Goal: Understand process/instructions: Learn how to perform a task or action

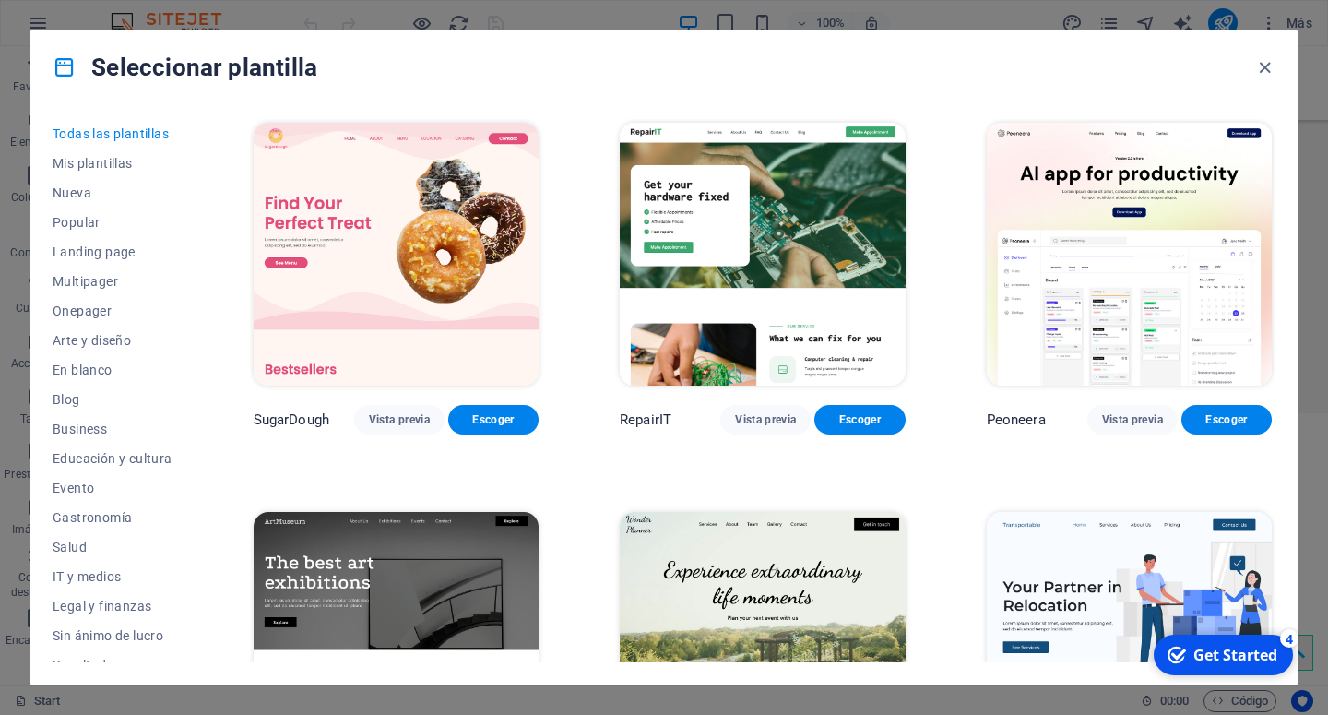
scroll to position [83, 0]
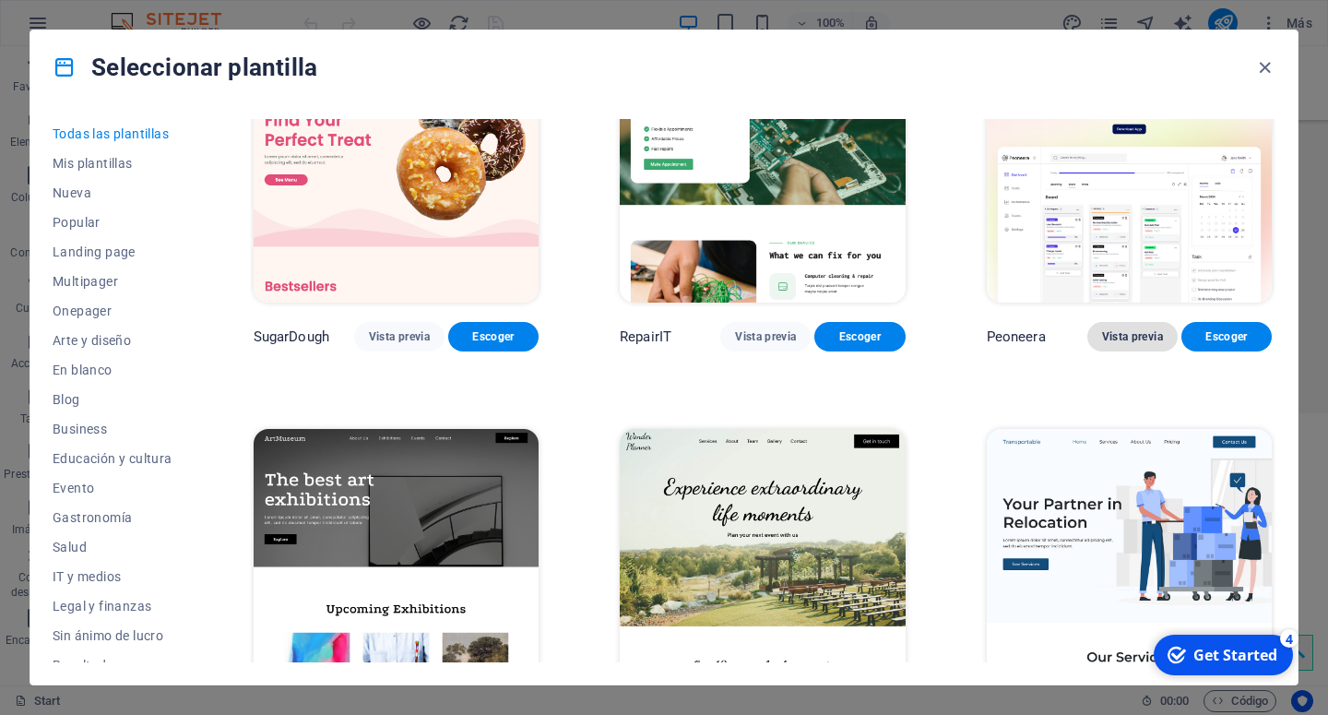
click at [1116, 336] on button "Vista previa" at bounding box center [1132, 337] width 90 height 30
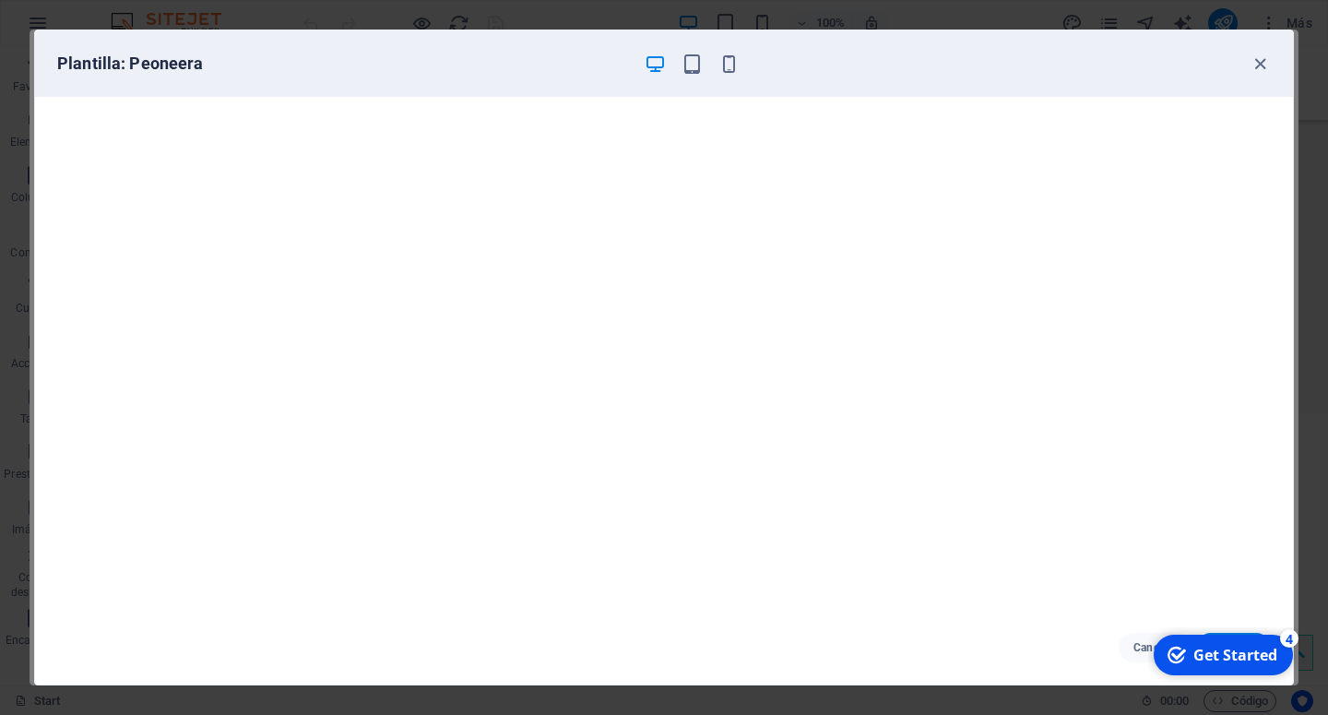
scroll to position [5, 0]
click at [1258, 57] on icon "button" at bounding box center [1259, 63] width 21 height 21
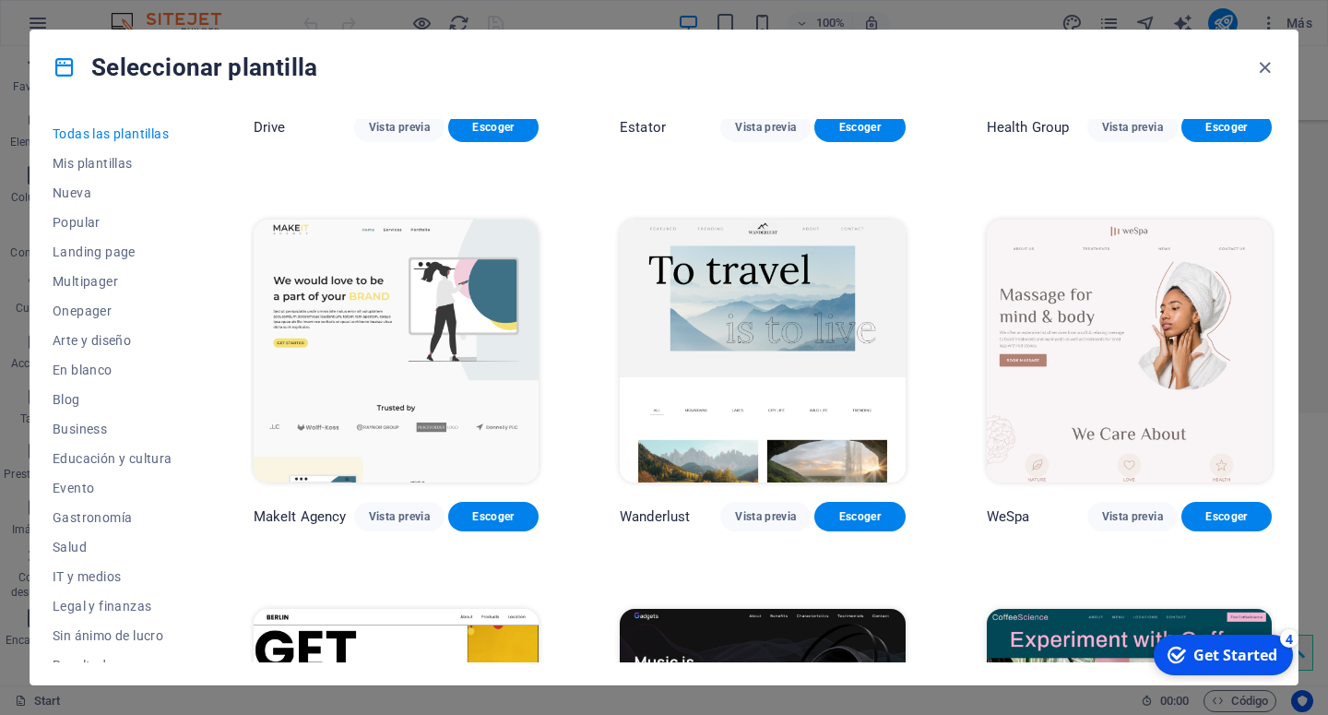
scroll to position [3402, 0]
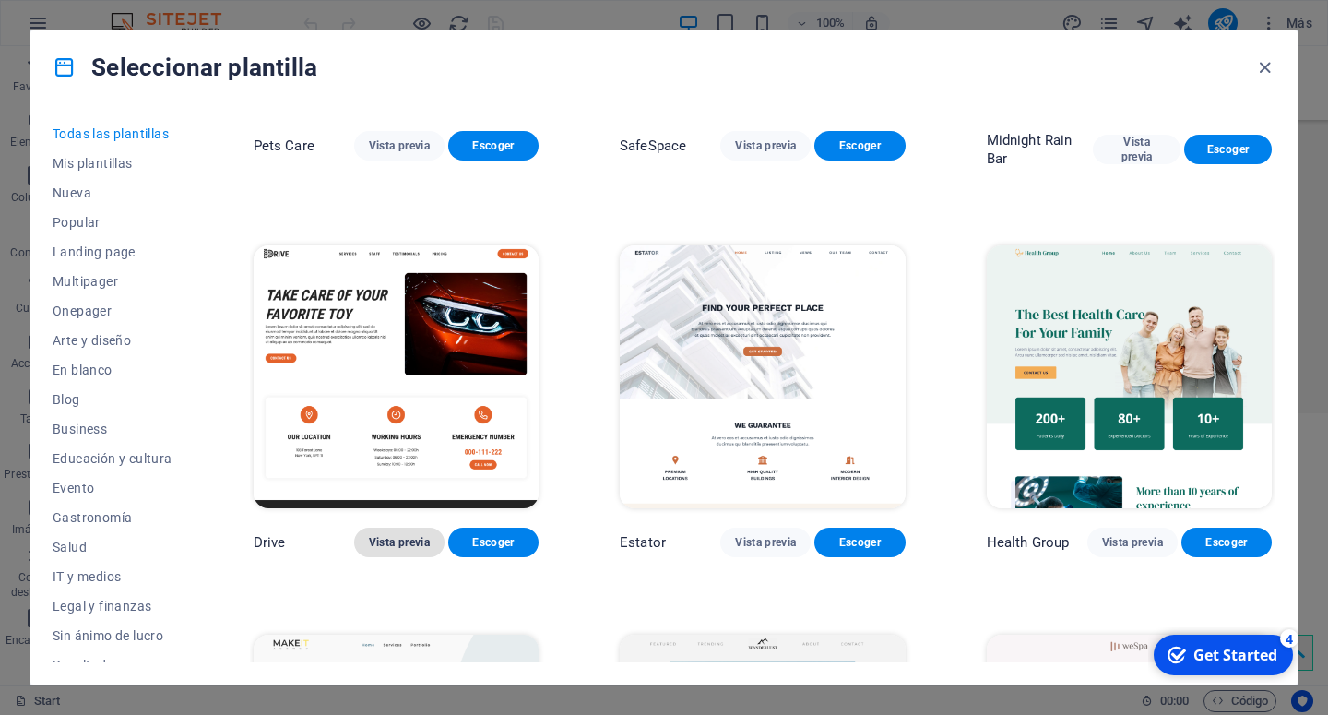
click at [419, 535] on span "Vista previa" at bounding box center [399, 542] width 61 height 15
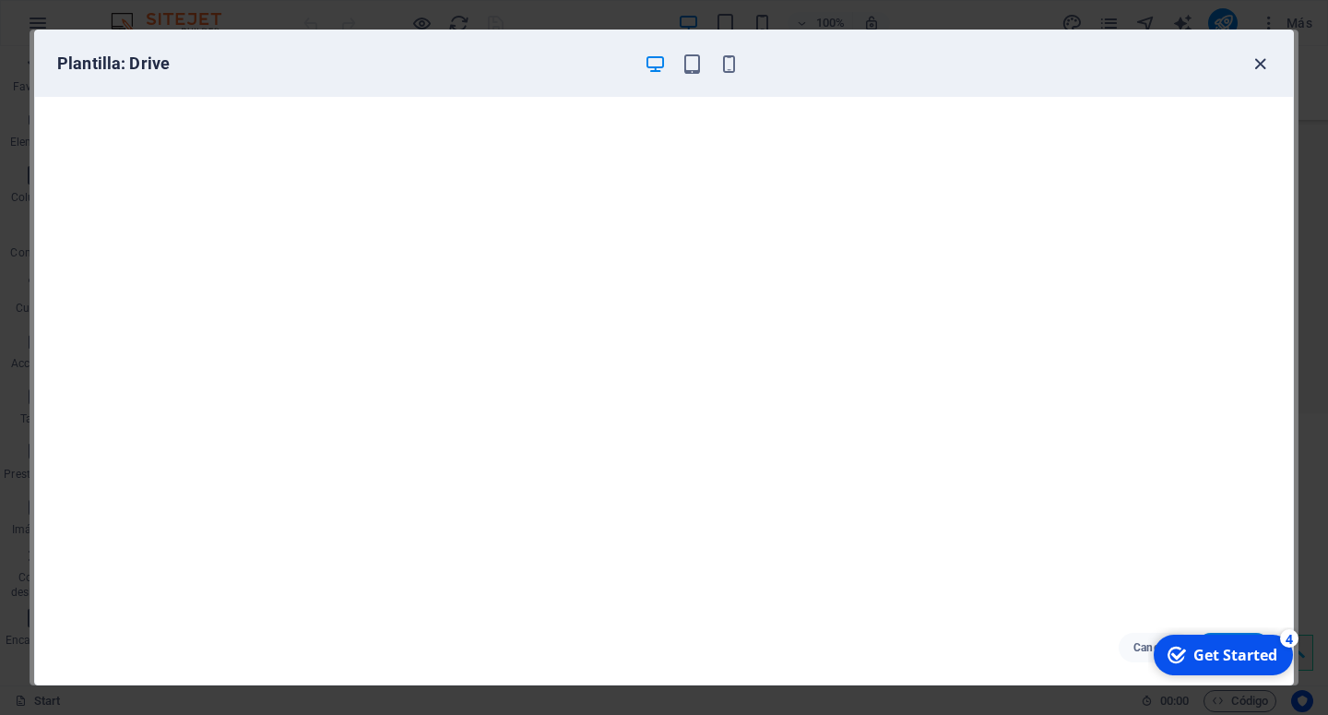
click at [1256, 59] on icon "button" at bounding box center [1259, 63] width 21 height 21
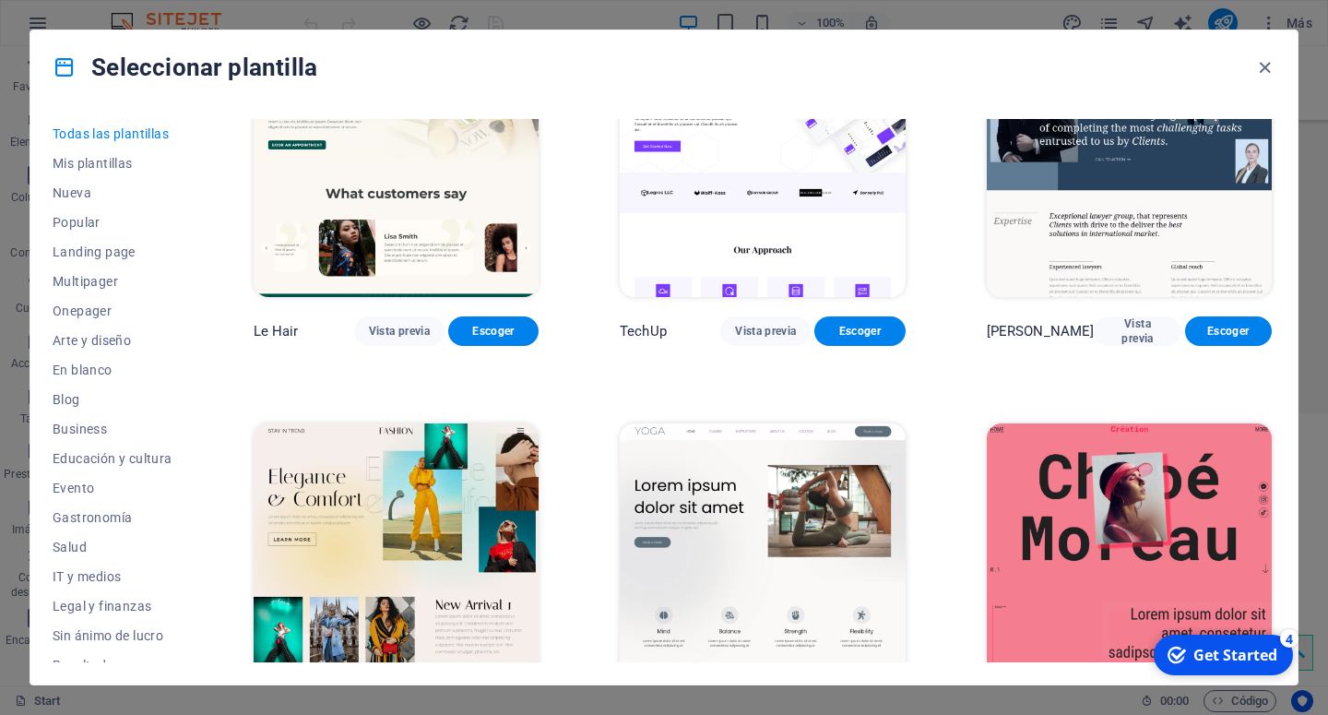
scroll to position [5643, 0]
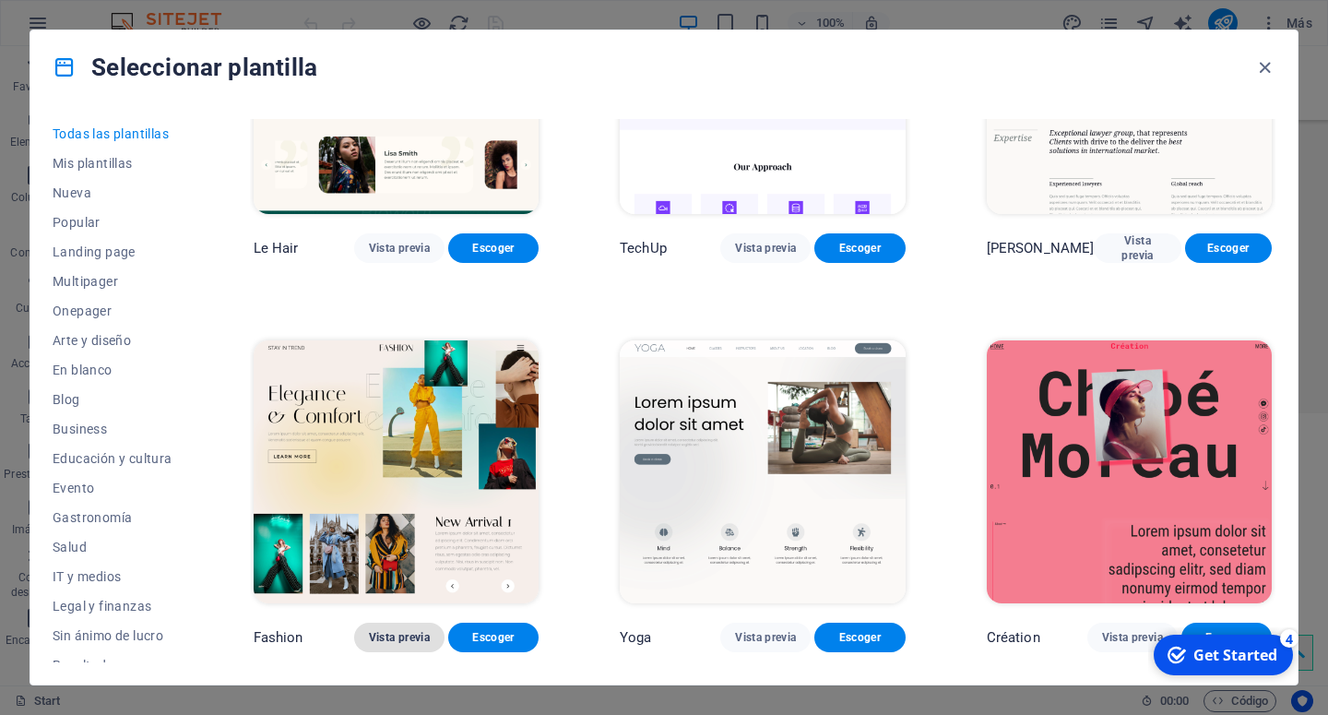
click at [393, 630] on span "Vista previa" at bounding box center [399, 637] width 61 height 15
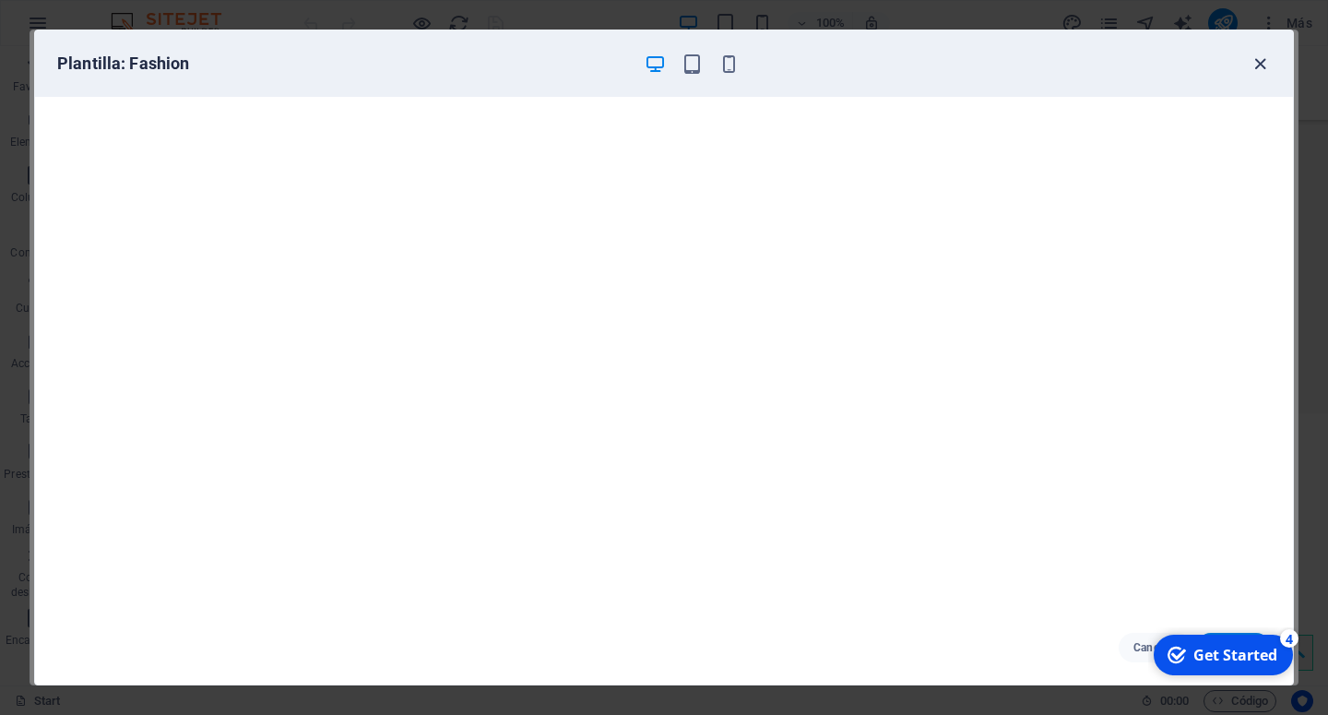
click at [1257, 55] on icon "button" at bounding box center [1259, 63] width 21 height 21
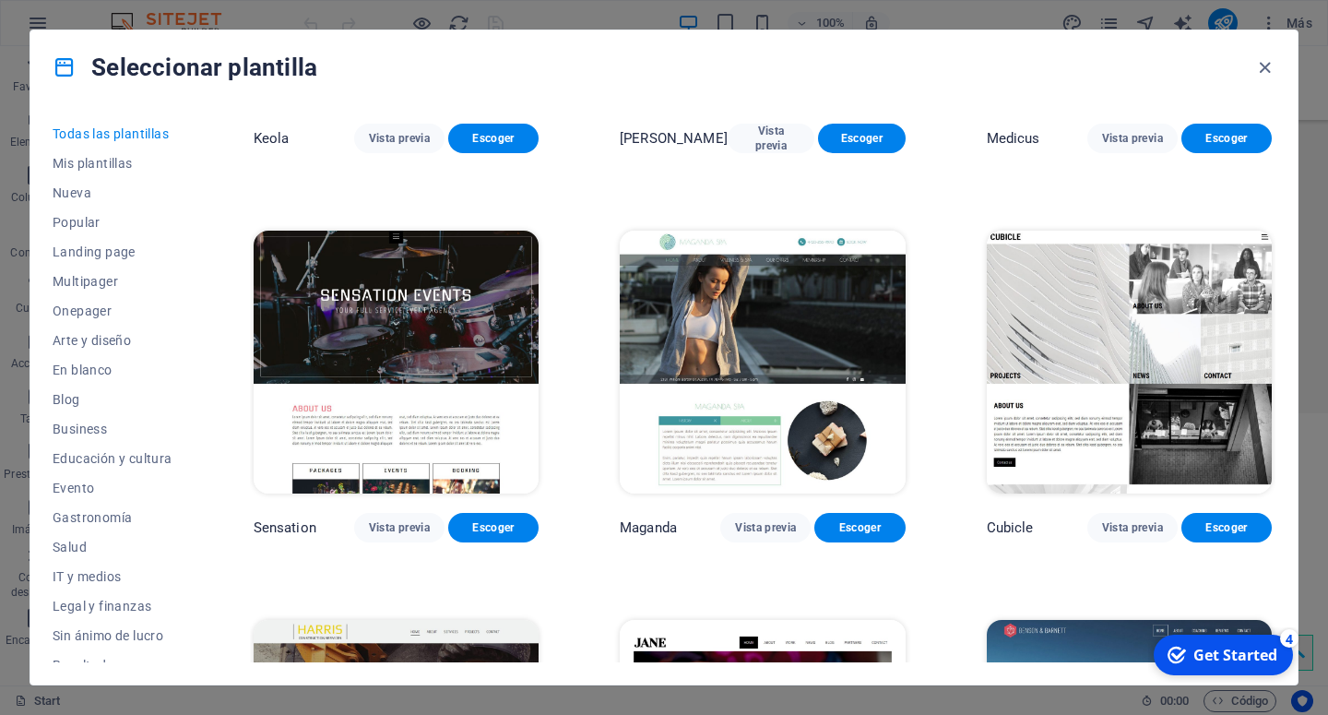
scroll to position [16762, 0]
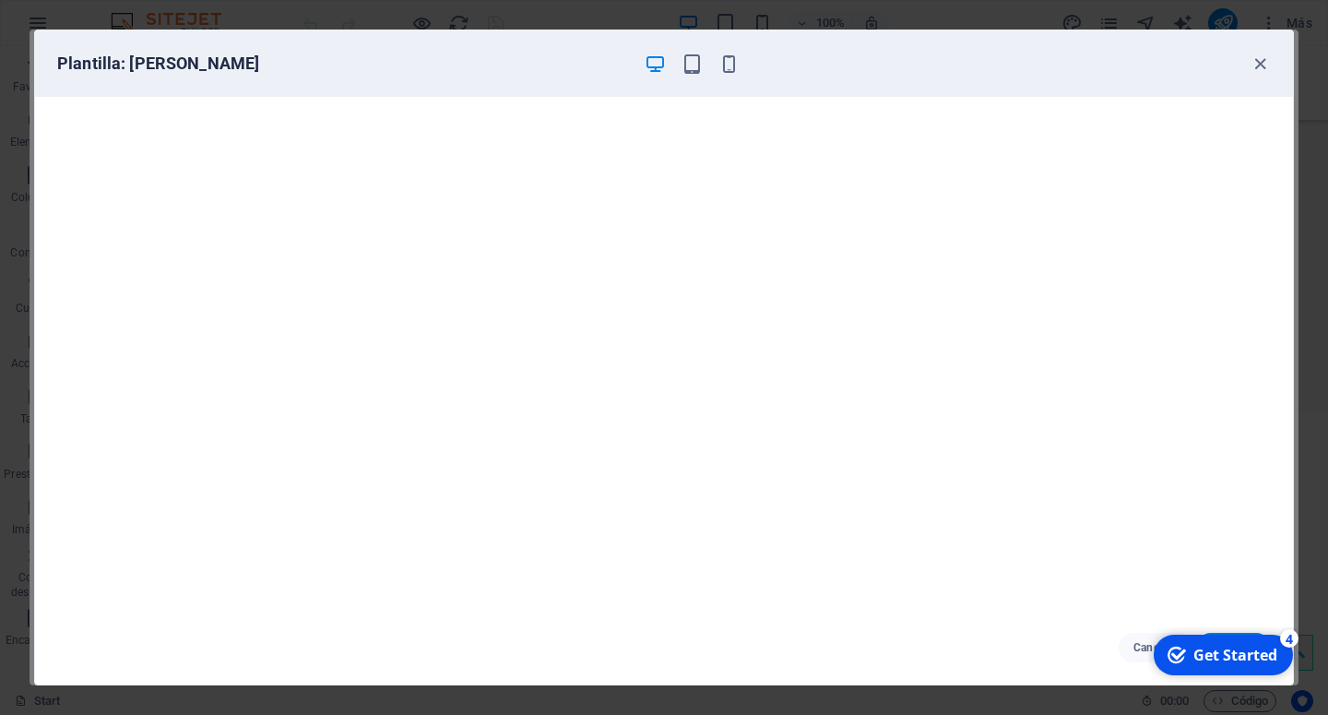
scroll to position [5, 0]
click at [1212, 651] on div "Get Started" at bounding box center [1235, 654] width 84 height 20
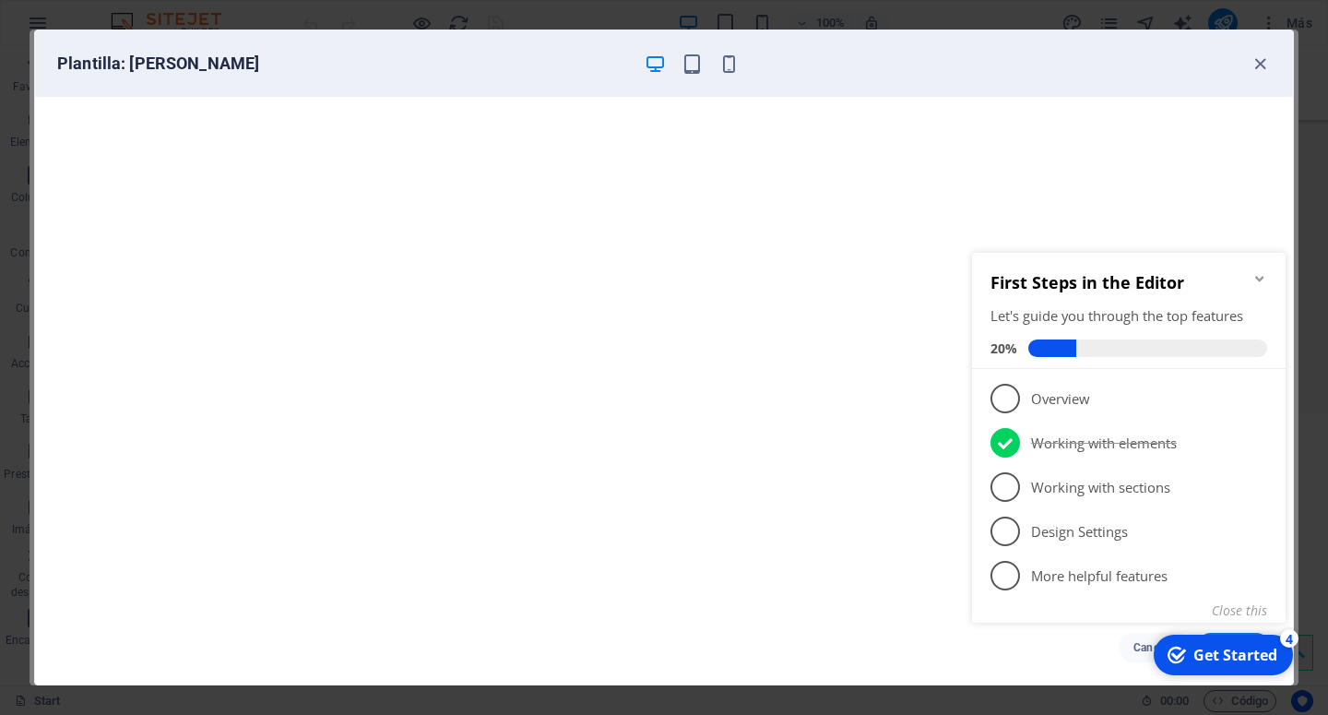
click at [1208, 645] on div "Get Started" at bounding box center [1235, 654] width 84 height 20
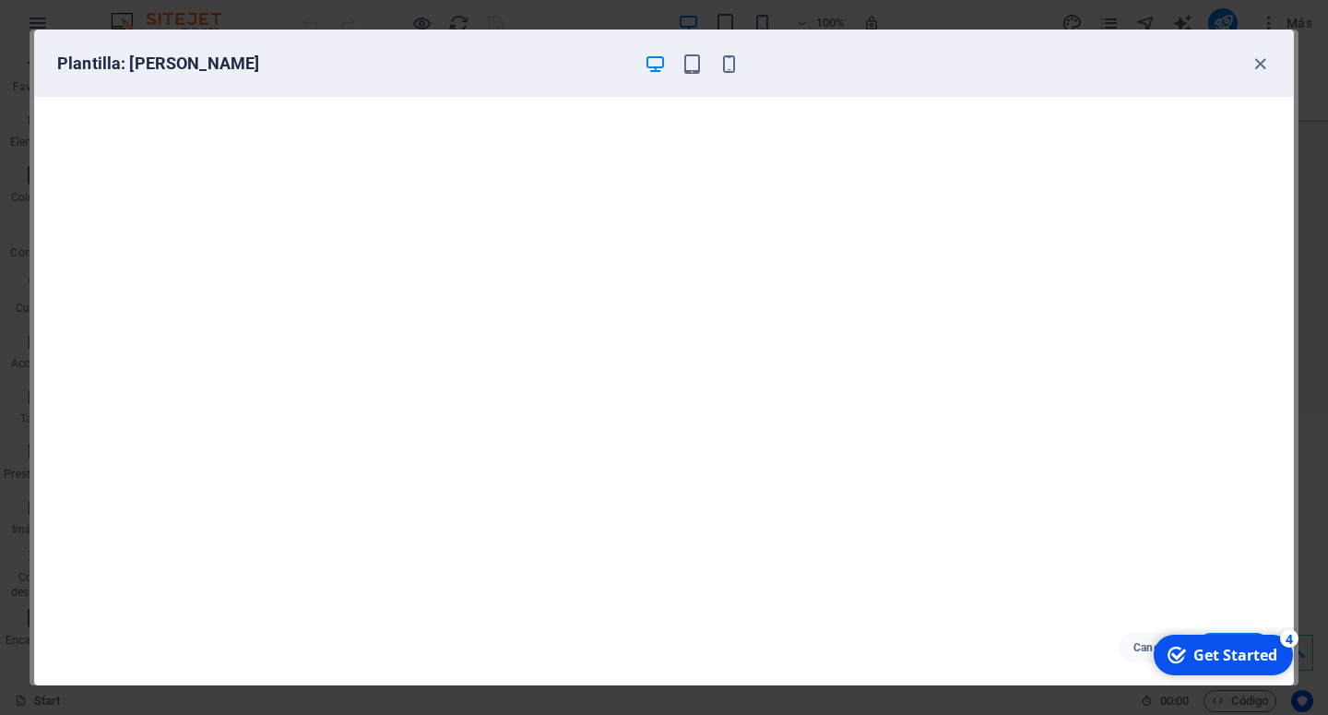
click at [1214, 646] on div "checkmark Get Started 4" at bounding box center [1222, 654] width 139 height 41
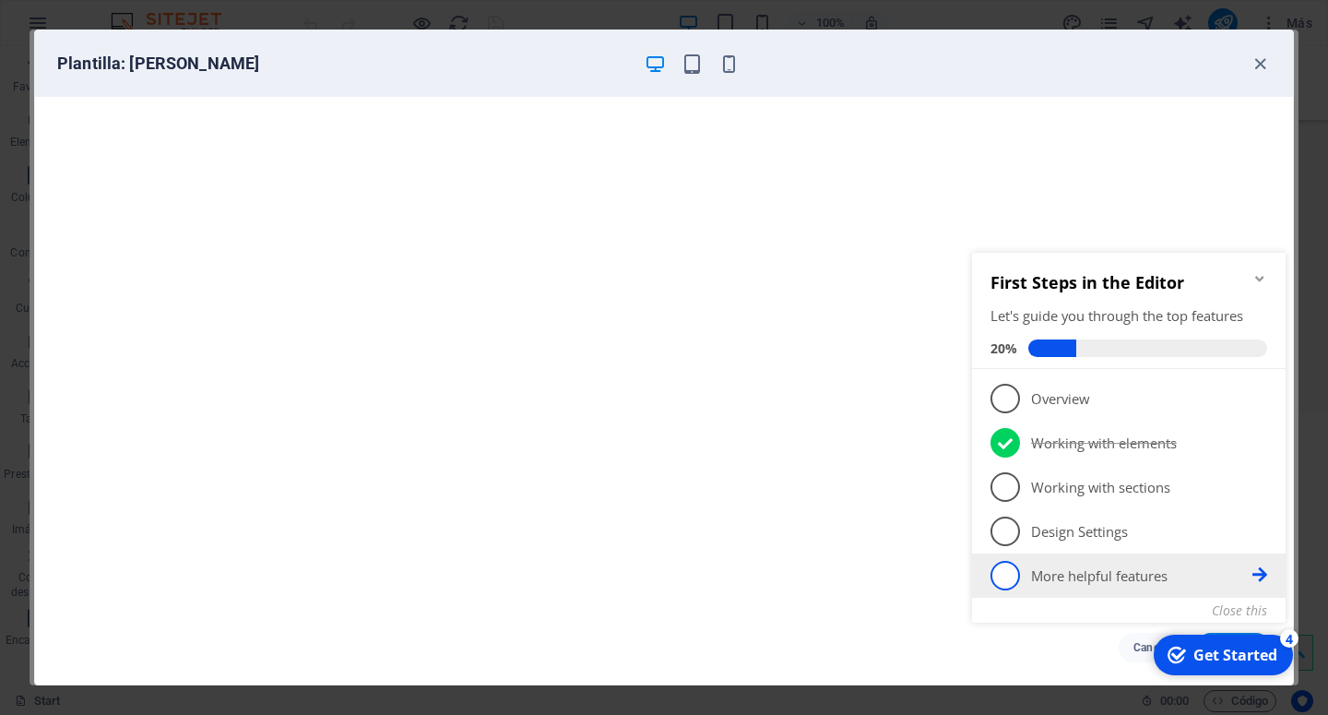
drag, startPoint x: 1223, startPoint y: 648, endPoint x: 1131, endPoint y: 597, distance: 104.4
click div "checkmark Get Started 4 First Steps in the Editor Let's guide you through the t…"
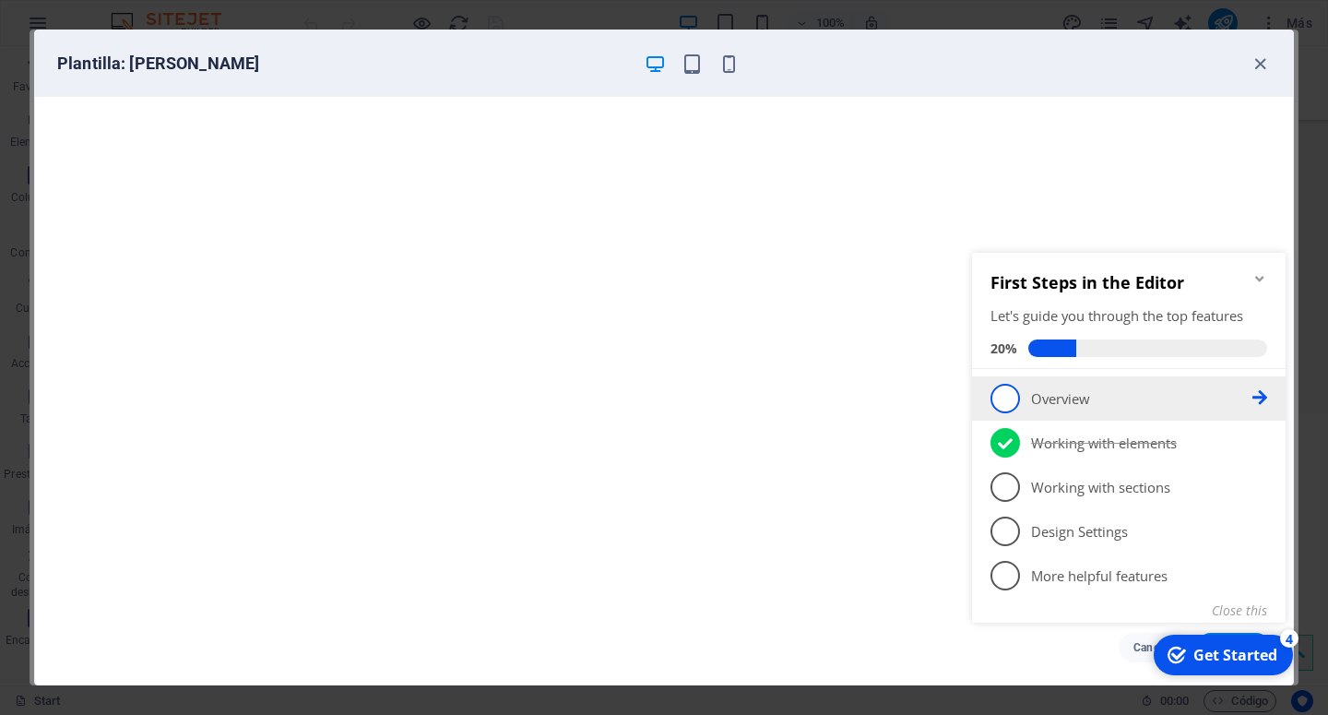
click at [1046, 402] on p "Overview - incomplete" at bounding box center [1141, 398] width 221 height 19
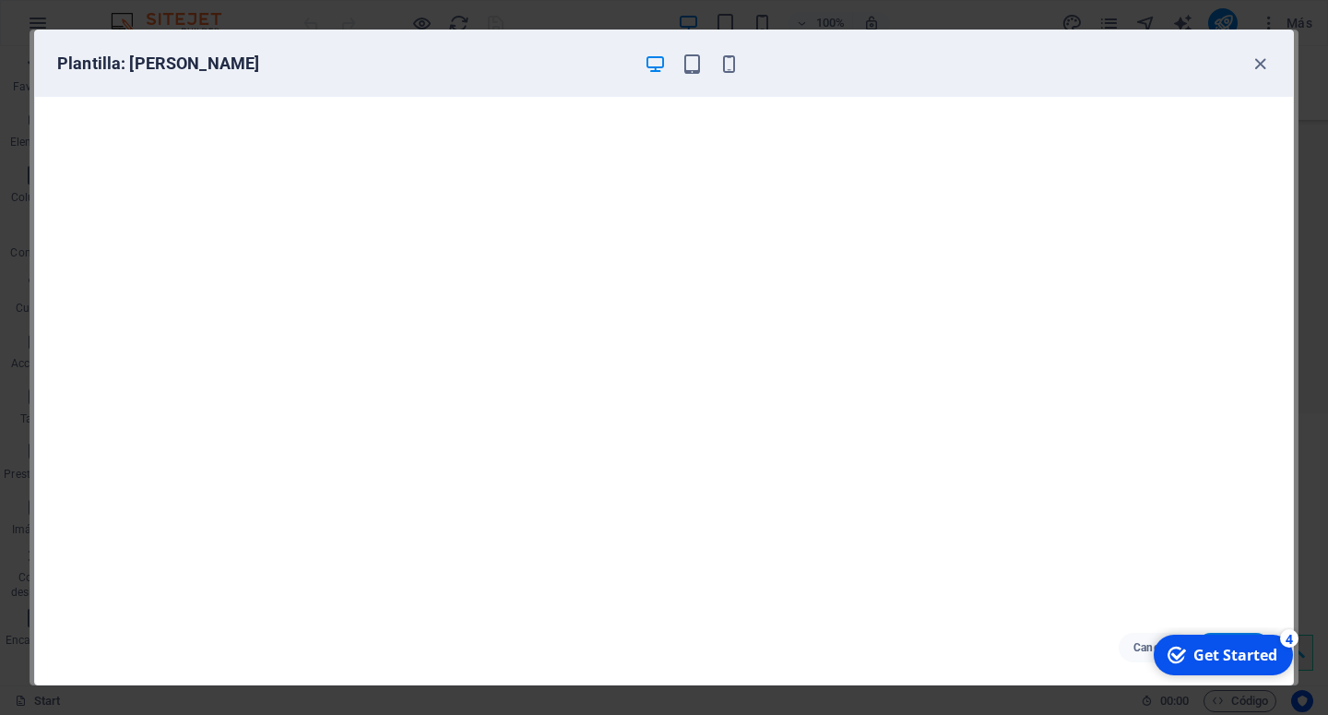
scroll to position [0, 0]
click div "checkmark Get Started 4 First Steps in the Editor Let's guide you through the t…"
drag, startPoint x: 1190, startPoint y: 641, endPoint x: 1161, endPoint y: 633, distance: 30.4
click html "checkmark Get Started 4 First Steps in the Editor Let's guide you through the t…"
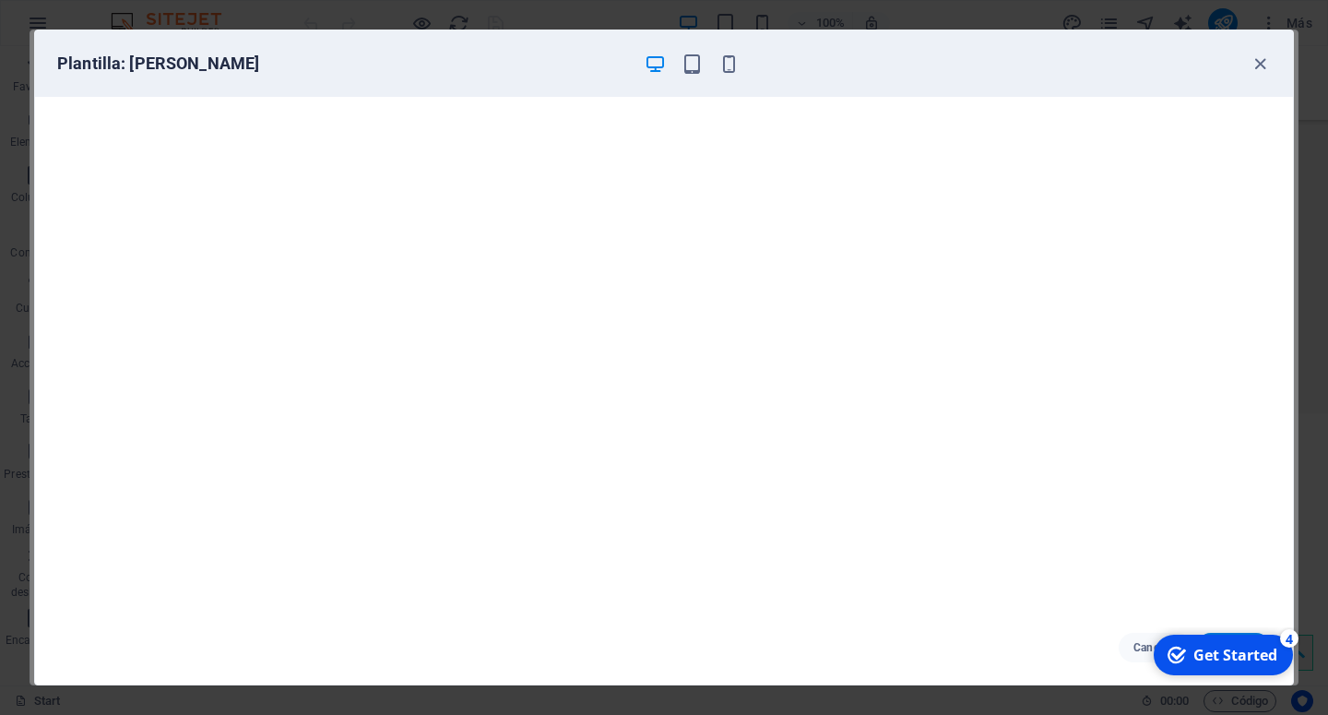
drag, startPoint x: 1121, startPoint y: 63, endPoint x: 1019, endPoint y: 6, distance: 117.2
click at [1012, 30] on div "Plantilla: [PERSON_NAME] Cancelar Escoger" at bounding box center [663, 358] width 1259 height 656
click at [1215, 637] on div "checkmark Get Started 4" at bounding box center [1222, 654] width 139 height 41
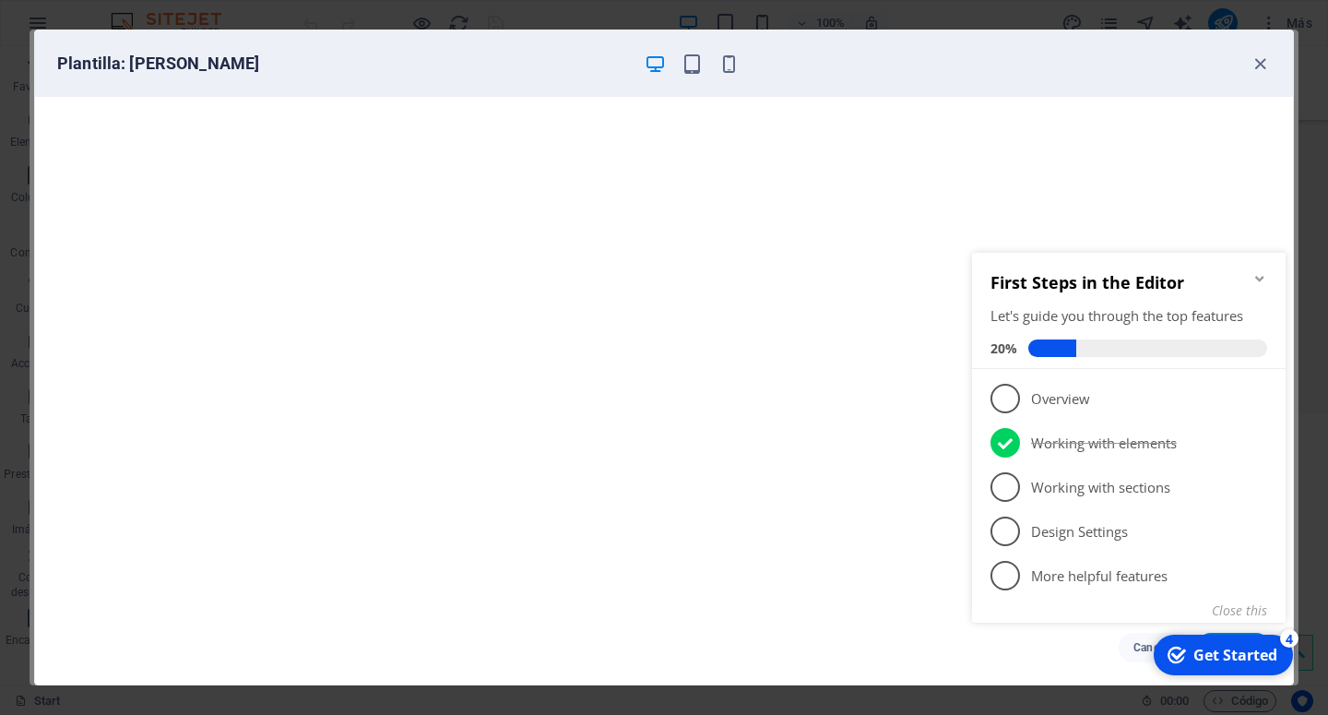
click at [1215, 637] on div "checkmark Get Started 4" at bounding box center [1222, 654] width 139 height 41
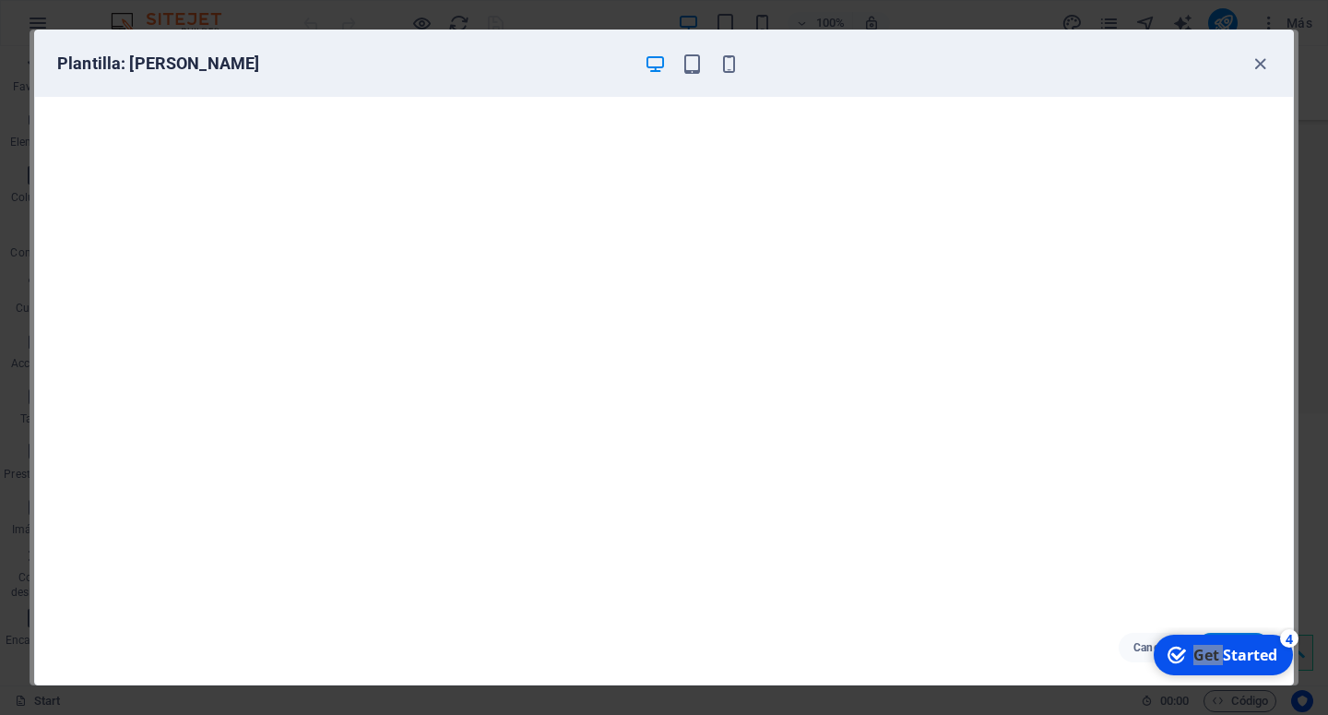
click at [1293, 675] on div "checkmark Get Started 4" at bounding box center [1222, 654] width 139 height 41
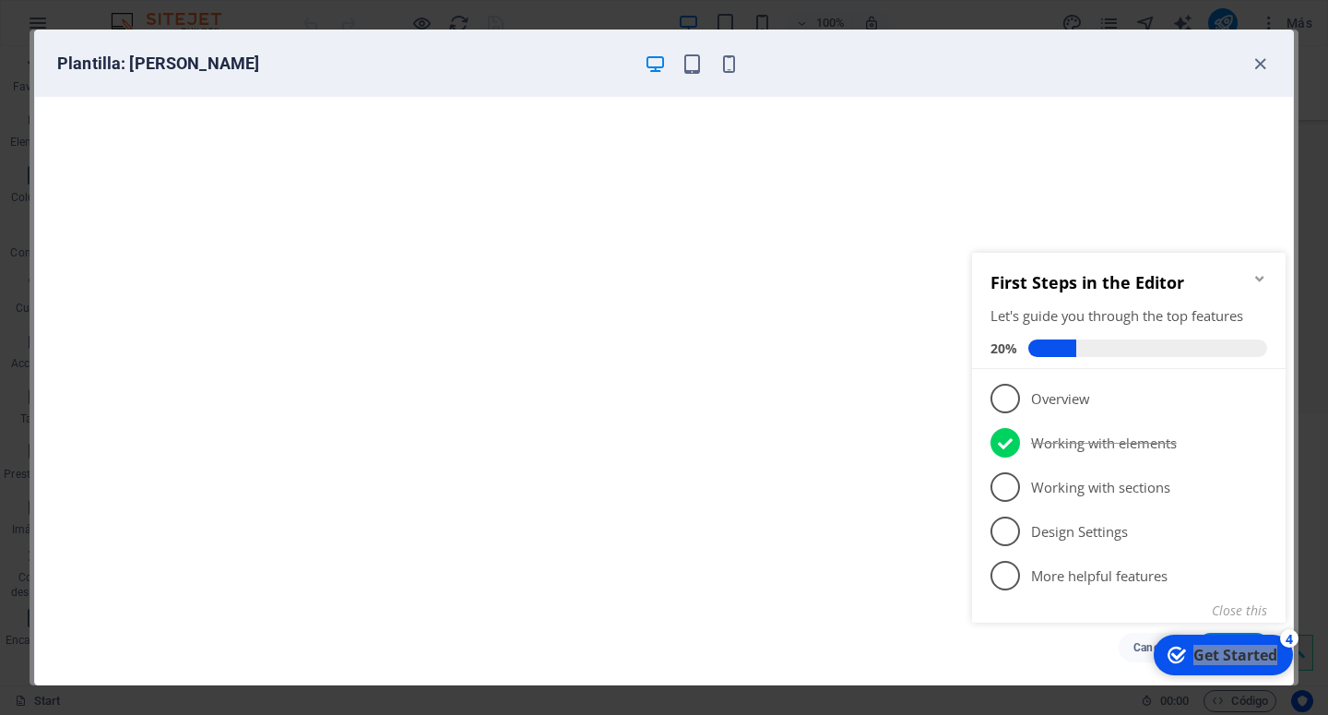
click at [1215, 637] on div "checkmark Get Started 4" at bounding box center [1222, 654] width 139 height 41
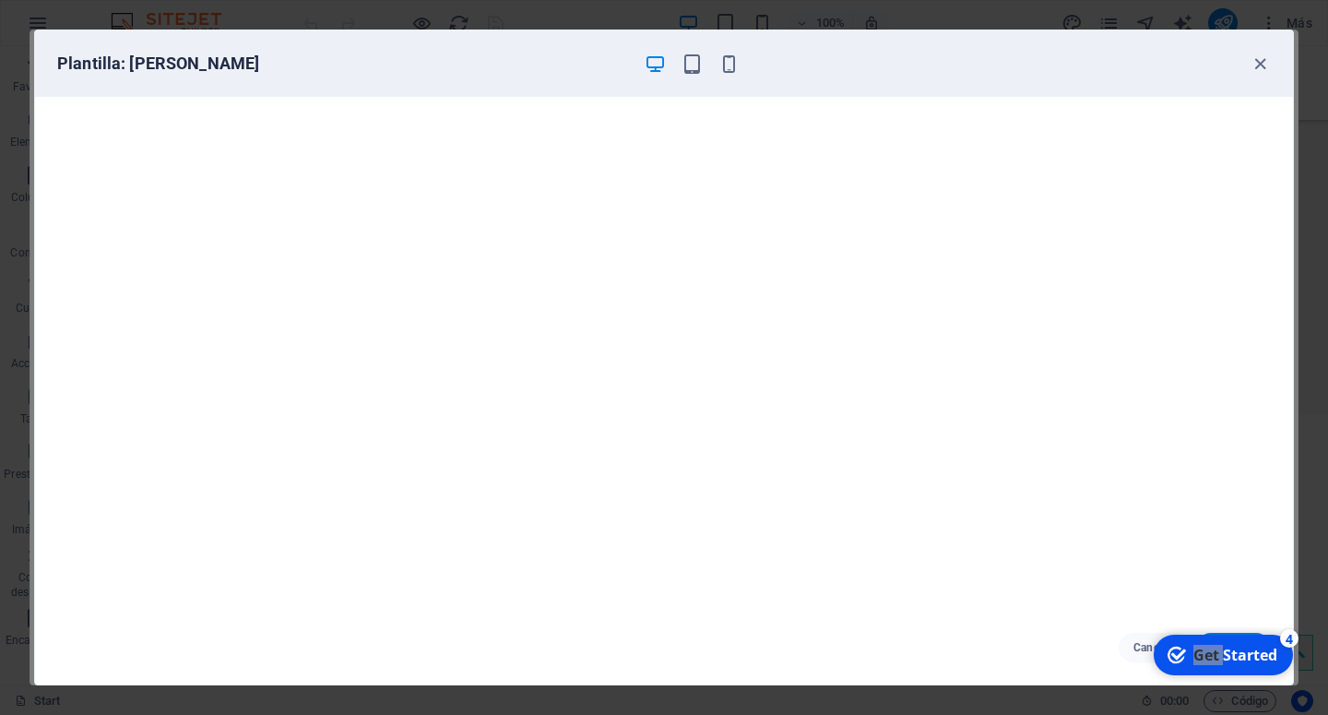
click at [1293, 675] on div "checkmark Get Started 4" at bounding box center [1222, 654] width 139 height 41
click at [1266, 657] on div "Get Started" at bounding box center [1235, 654] width 84 height 20
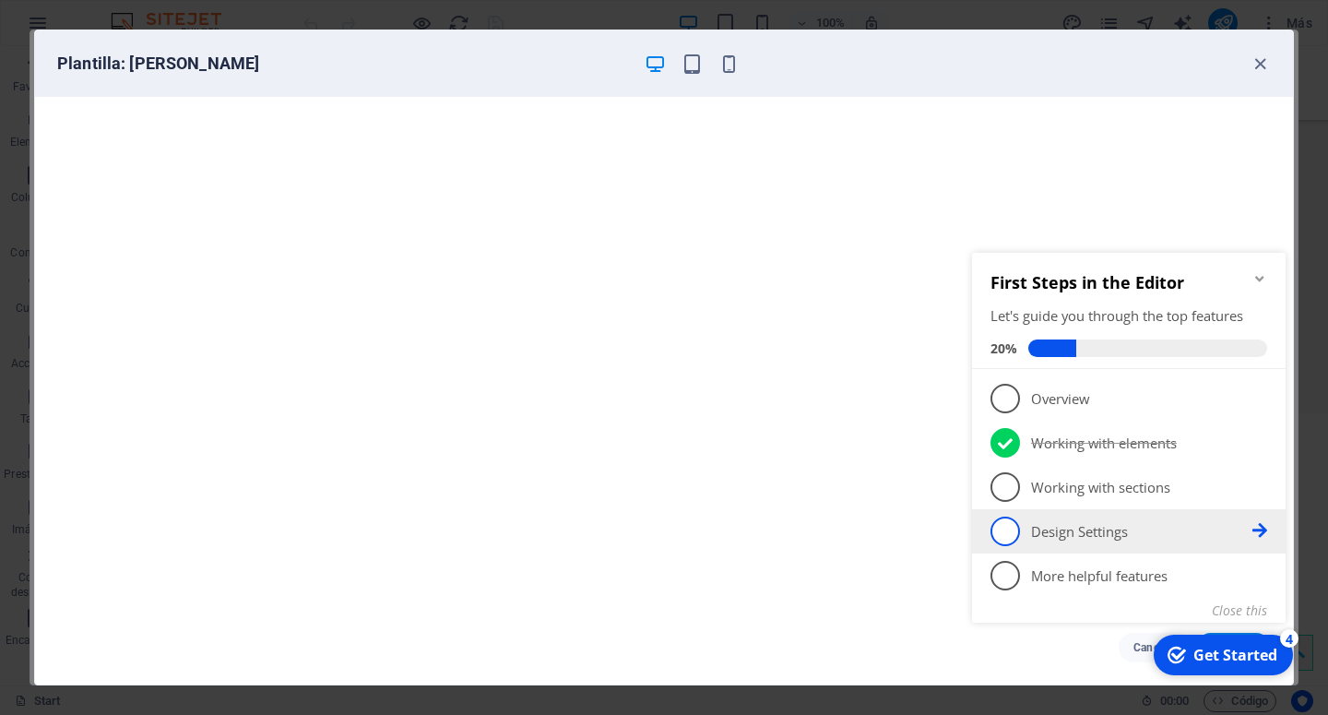
click at [1097, 539] on p "Design Settings - incomplete" at bounding box center [1141, 531] width 221 height 19
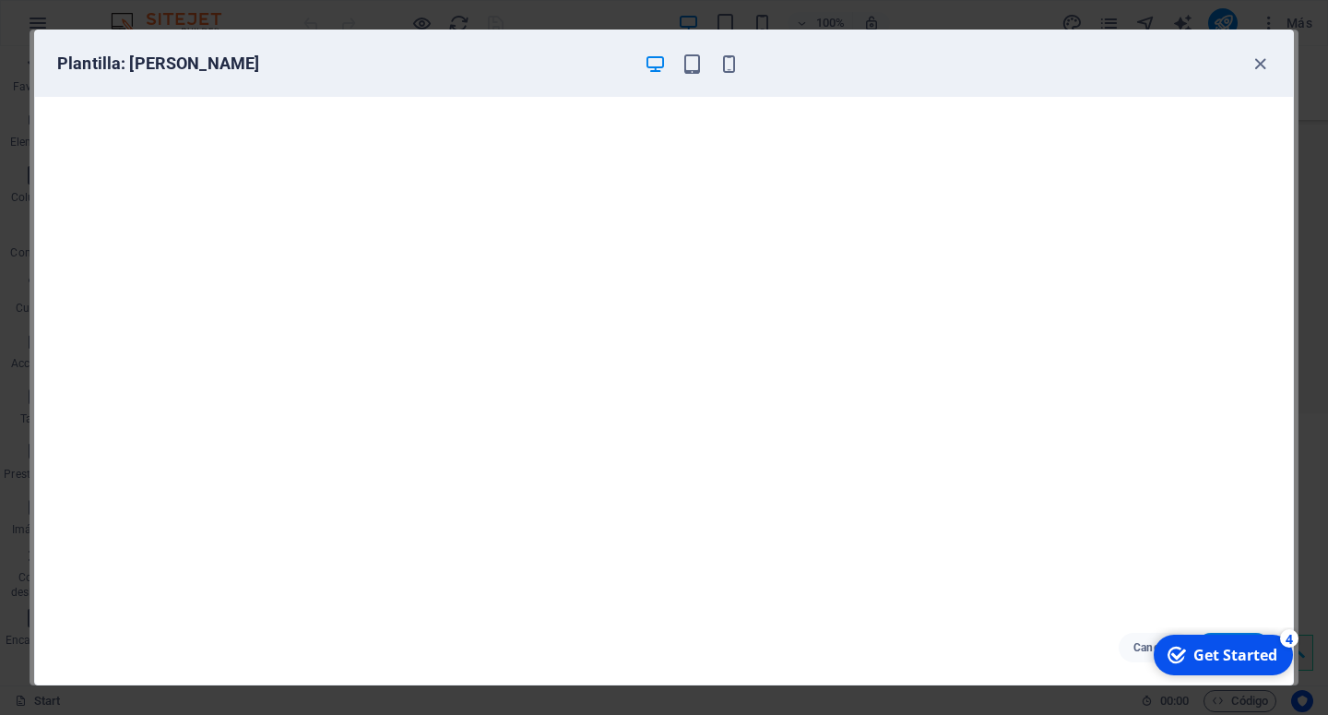
click div "checkmark Get Started 4 First Steps in the Editor Let's guide you through the t…"
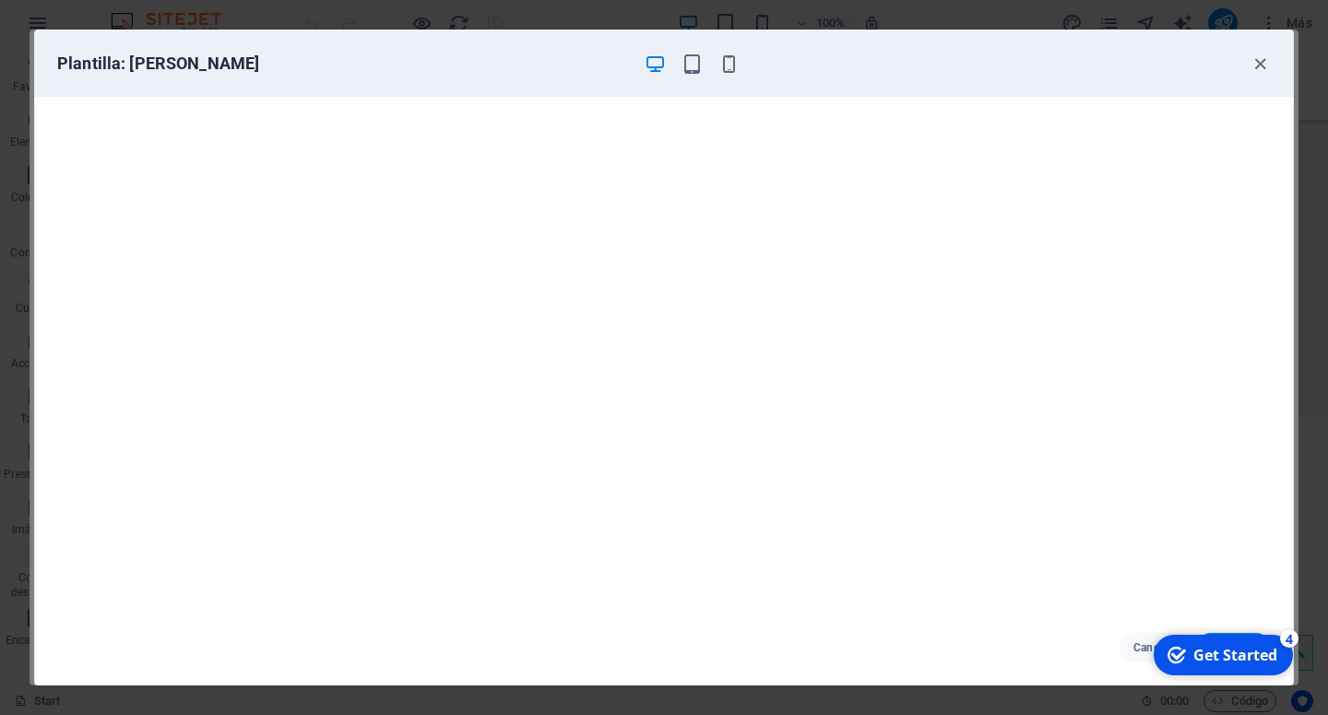
click at [1261, 650] on div "Get Started" at bounding box center [1235, 654] width 84 height 20
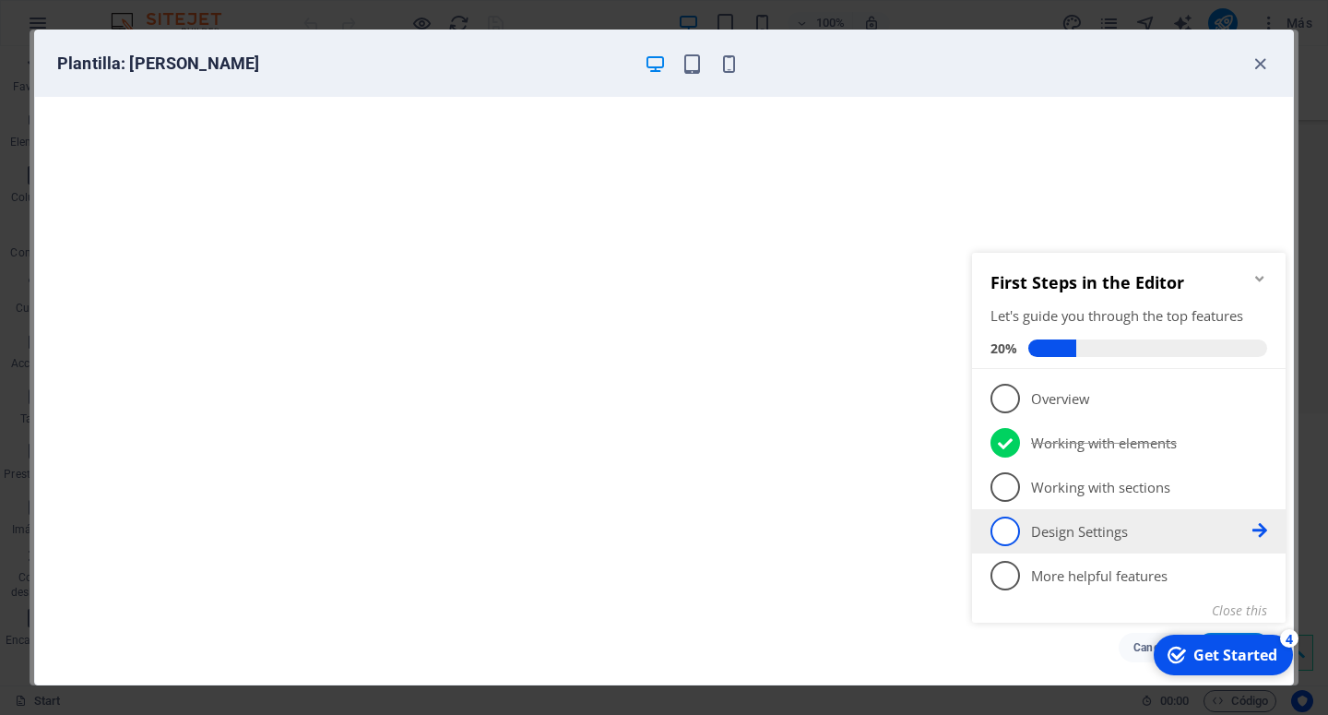
click at [1084, 541] on link "4 Design Settings - incomplete" at bounding box center [1128, 531] width 277 height 30
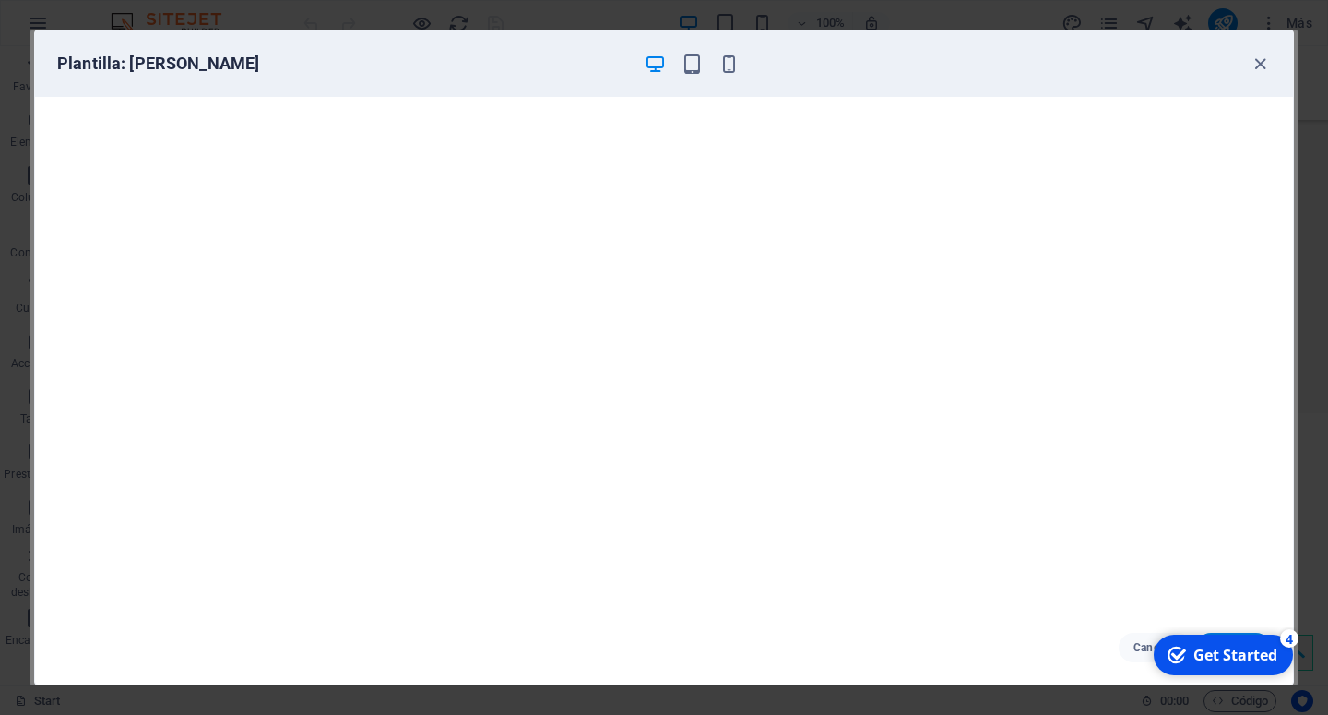
click div "checkmark Get Started 4 First Steps in the Editor Let's guide you through the t…"
click at [1224, 636] on div "checkmark Get Started 4" at bounding box center [1222, 654] width 139 height 41
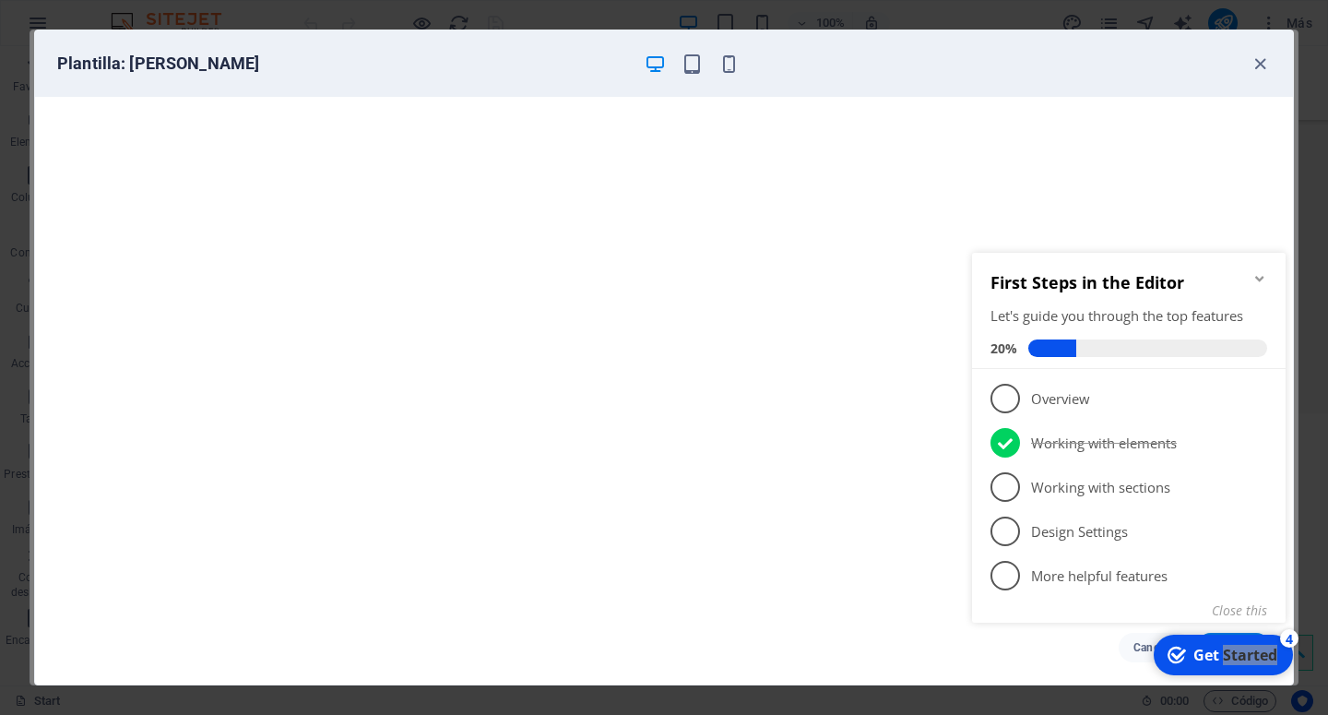
click at [1224, 636] on div "checkmark Get Started 4" at bounding box center [1222, 654] width 139 height 41
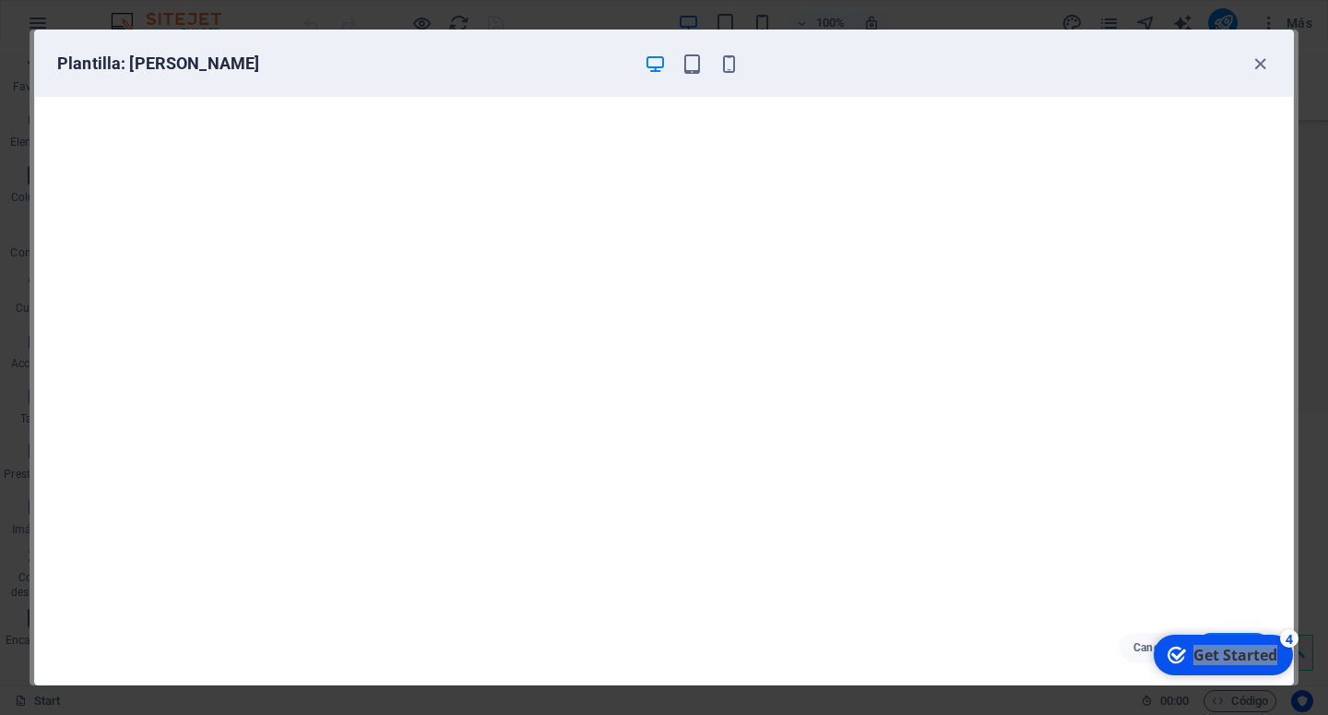
click at [1293, 675] on div "checkmark Get Started 4" at bounding box center [1222, 654] width 139 height 41
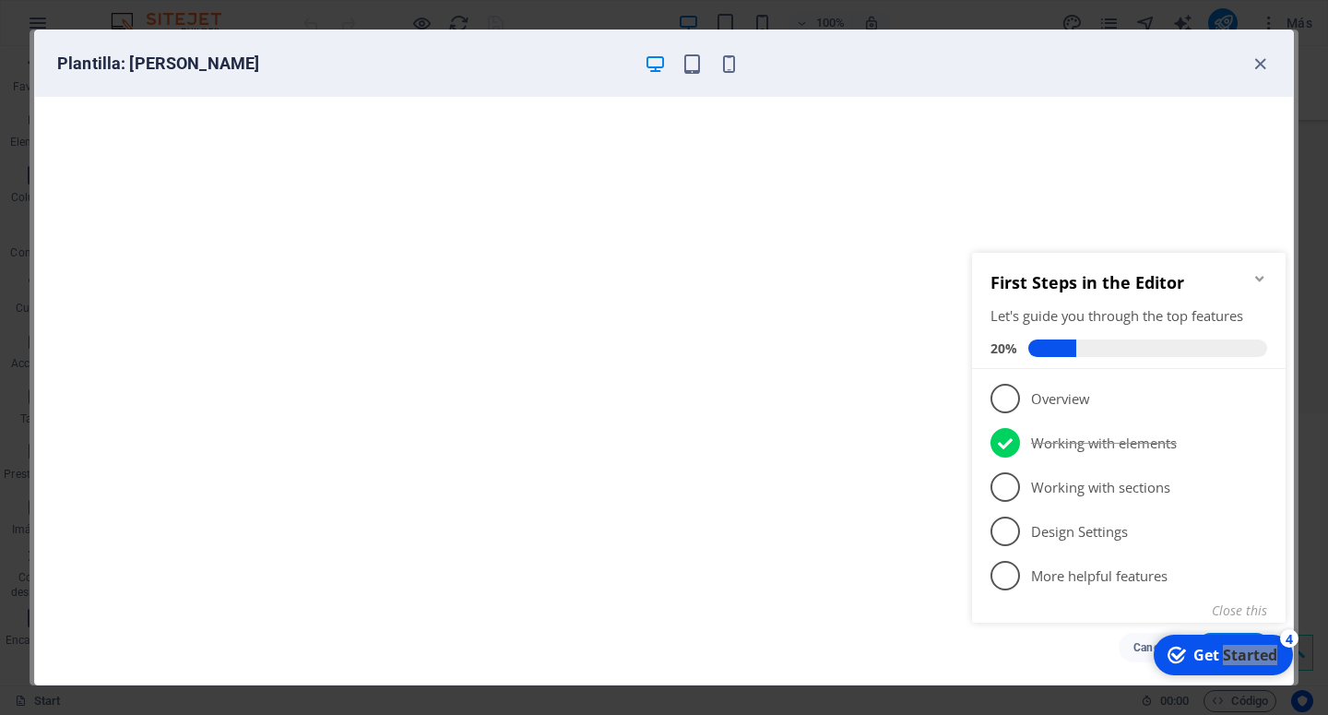
click at [1224, 636] on div "checkmark Get Started 4" at bounding box center [1222, 654] width 139 height 41
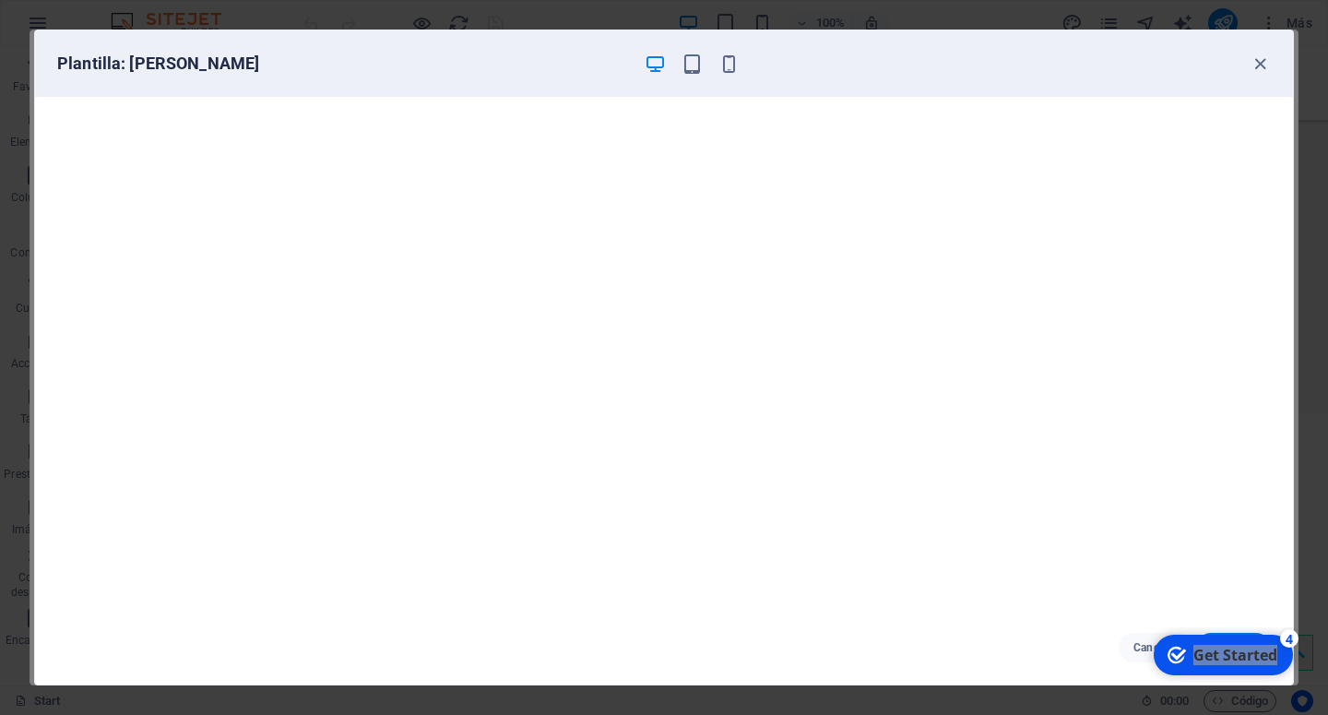
click at [1293, 675] on div "checkmark Get Started 4" at bounding box center [1222, 654] width 139 height 41
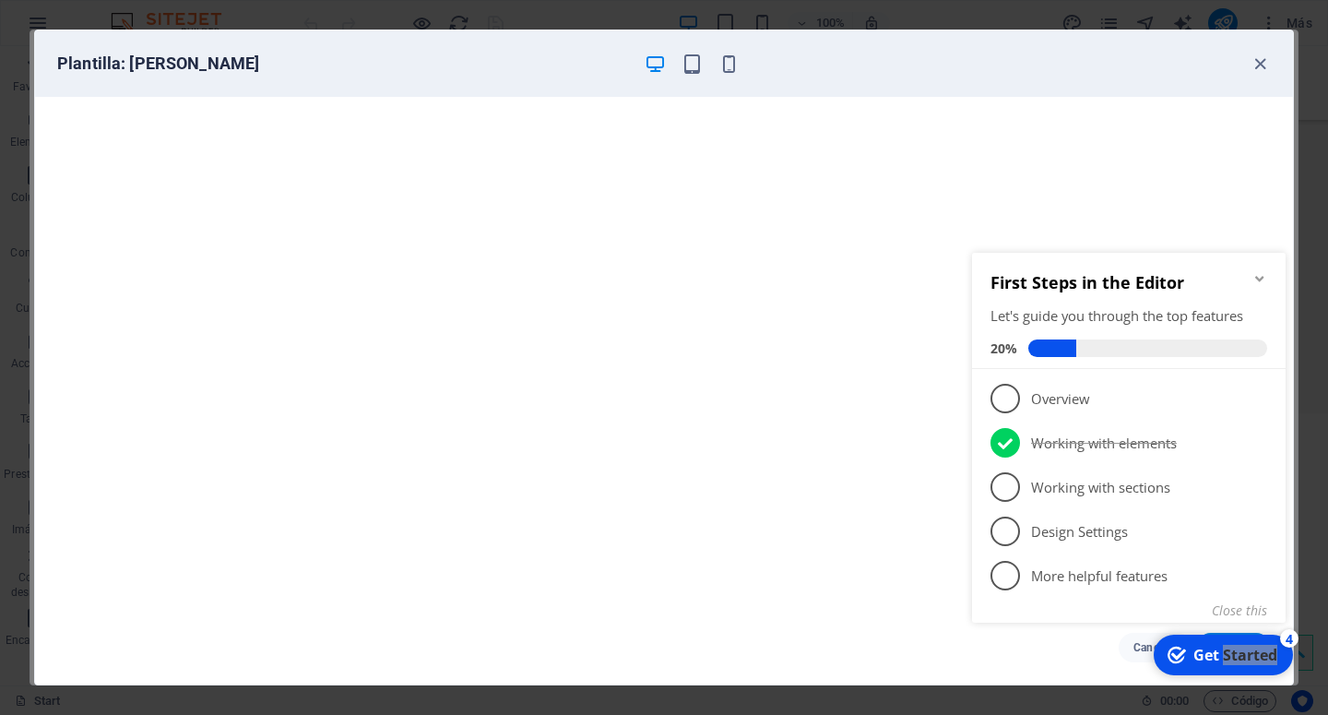
click at [1224, 638] on div "checkmark Get Started 4" at bounding box center [1222, 654] width 139 height 41
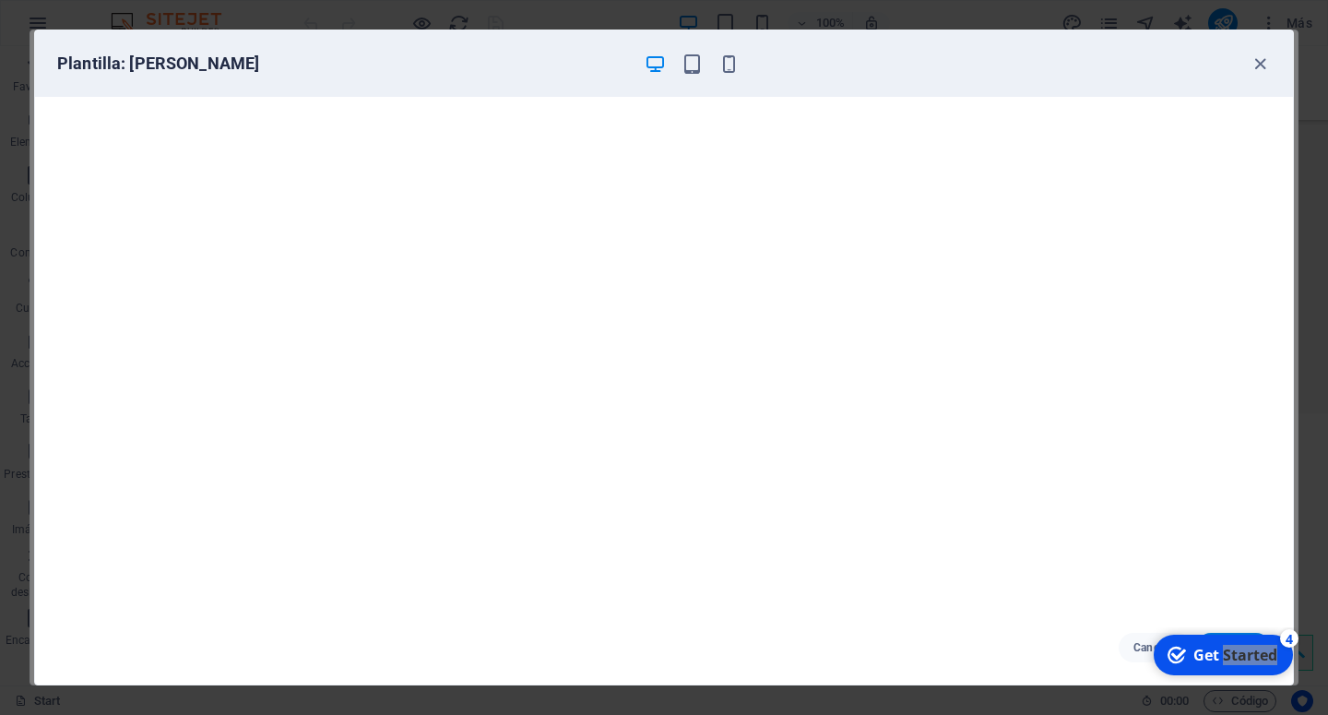
drag, startPoint x: 1126, startPoint y: 63, endPoint x: 1130, endPoint y: 53, distance: 11.1
click at [1187, 30] on div "Plantilla: [PERSON_NAME] Cancelar Escoger" at bounding box center [663, 358] width 1259 height 656
drag, startPoint x: 1129, startPoint y: 53, endPoint x: 963, endPoint y: 20, distance: 170.2
click at [963, 30] on div "Plantilla: [PERSON_NAME] Cancelar Escoger" at bounding box center [663, 358] width 1259 height 656
click div "checkmark Get Started 4 First Steps in the Editor Let's guide you through the t…"
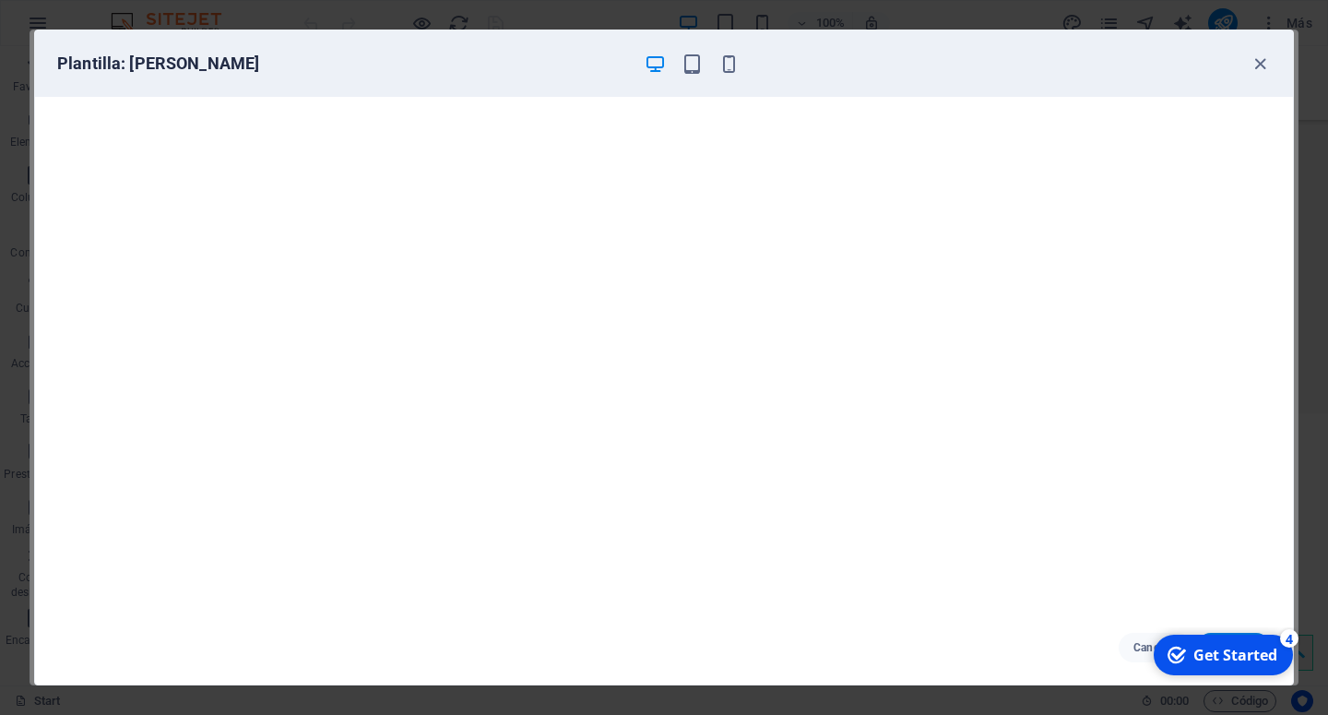
click div "checkmark Get Started 4 First Steps in the Editor Let's guide you through the t…"
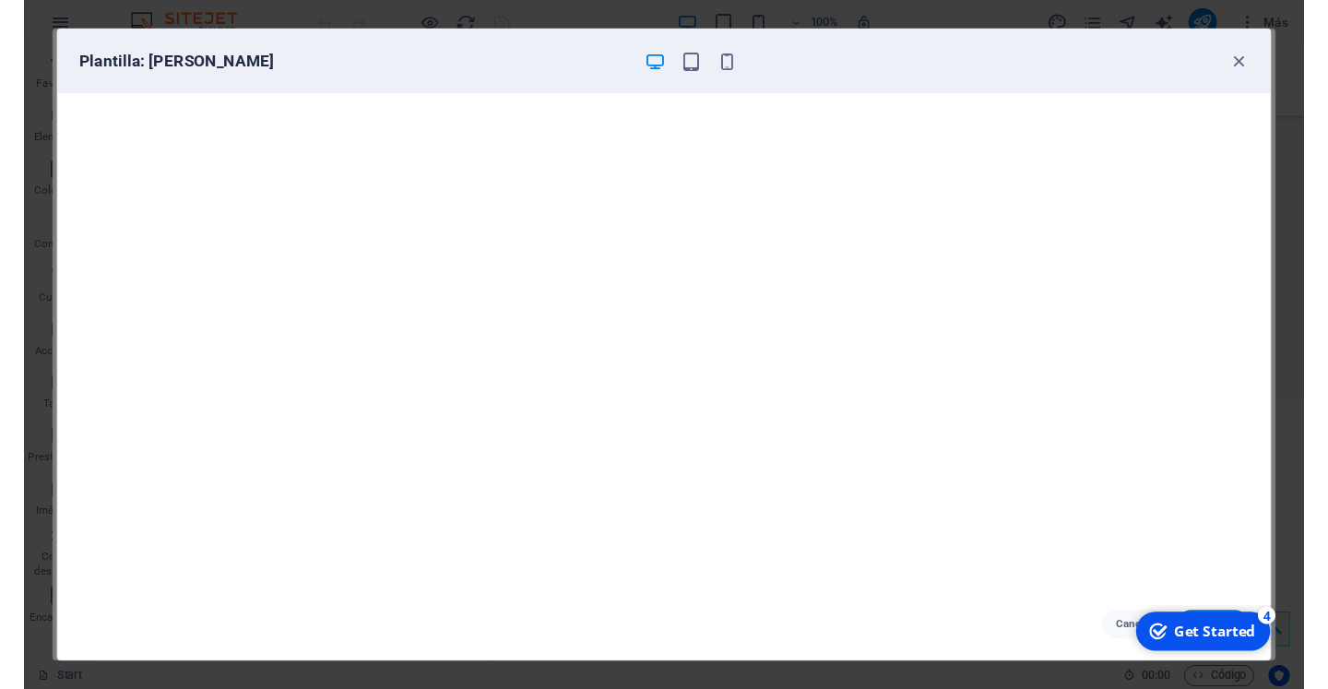
scroll to position [5, 0]
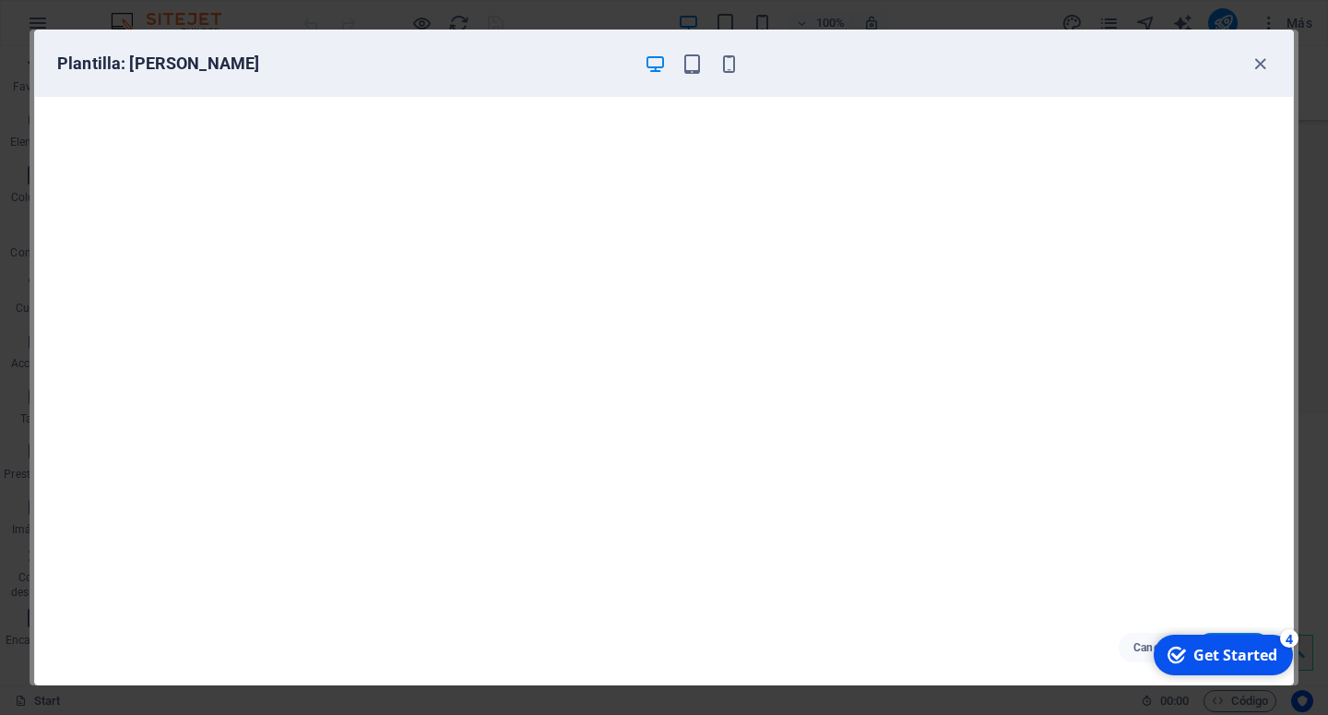
click div "checkmark Get Started 4 First Steps in the Editor Let's guide you through the t…"
click at [1258, 635] on div "checkmark Get Started 4" at bounding box center [1222, 654] width 139 height 41
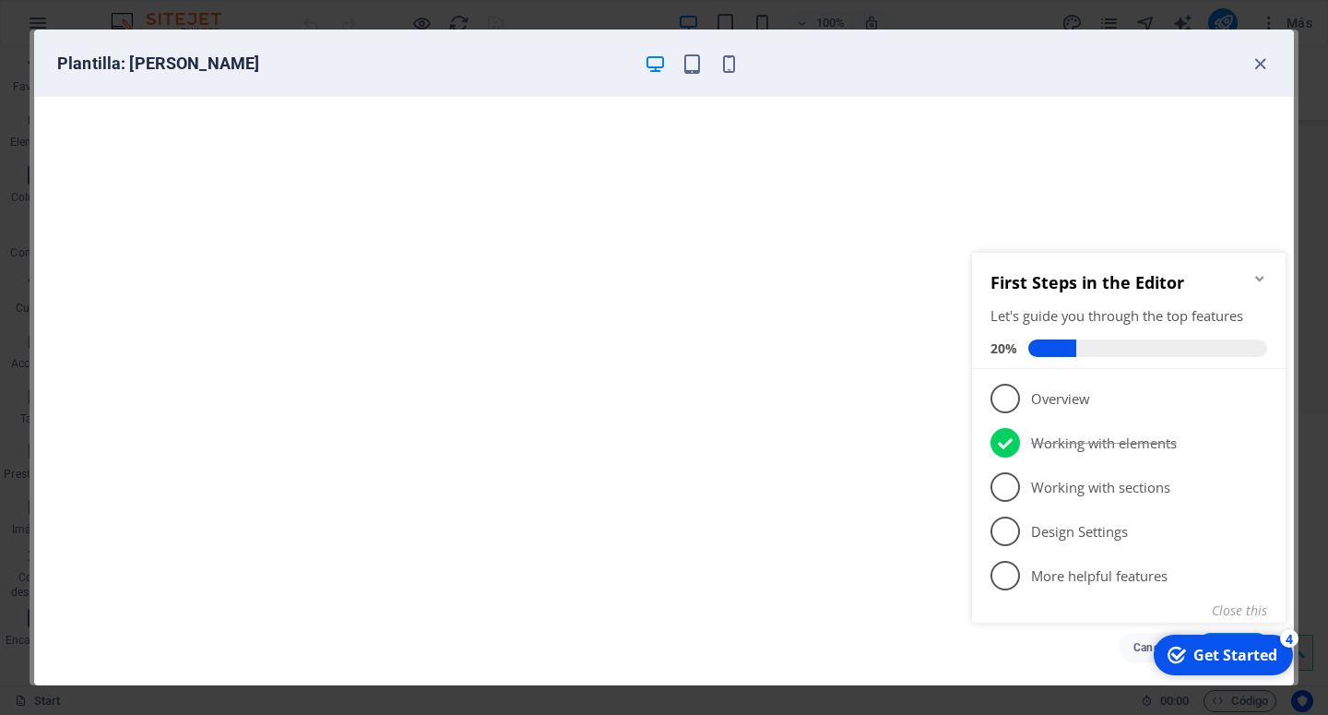
click at [1258, 635] on div "checkmark Get Started 4" at bounding box center [1222, 654] width 139 height 41
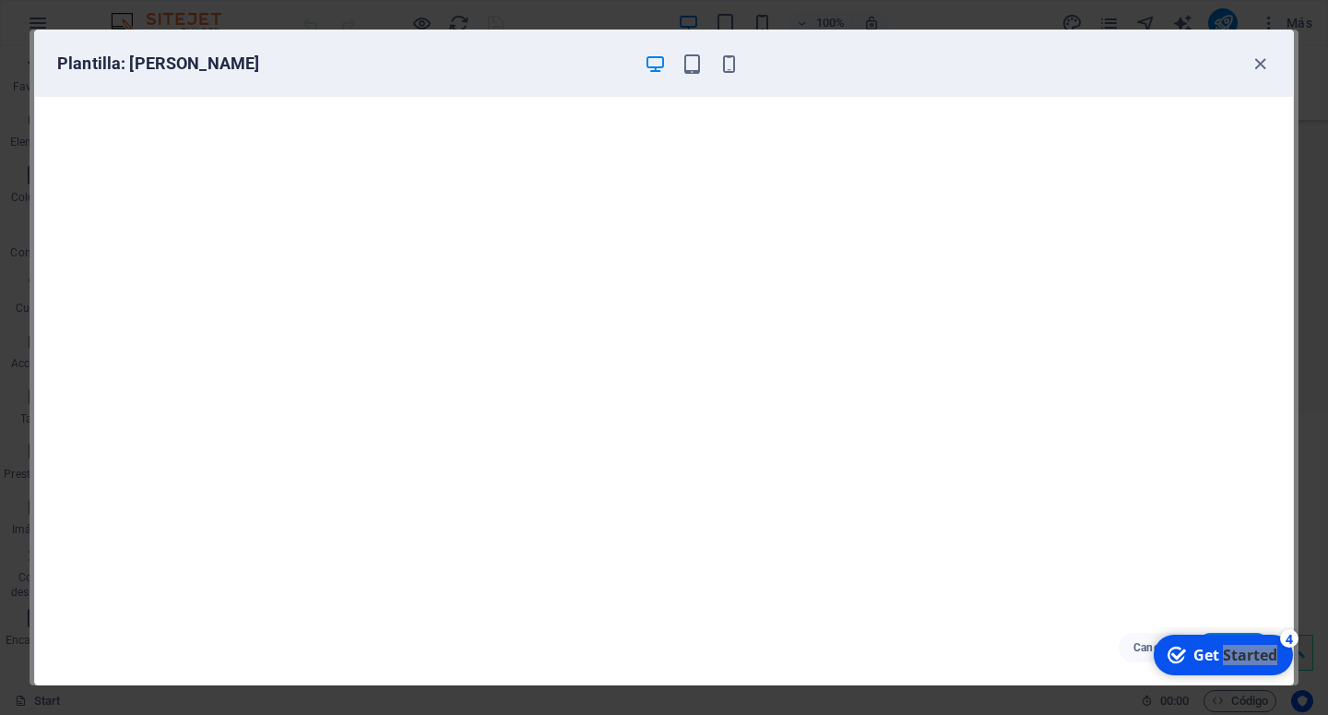
click at [1293, 675] on div "checkmark Get Started 4" at bounding box center [1222, 654] width 139 height 41
